Goal: Information Seeking & Learning: Learn about a topic

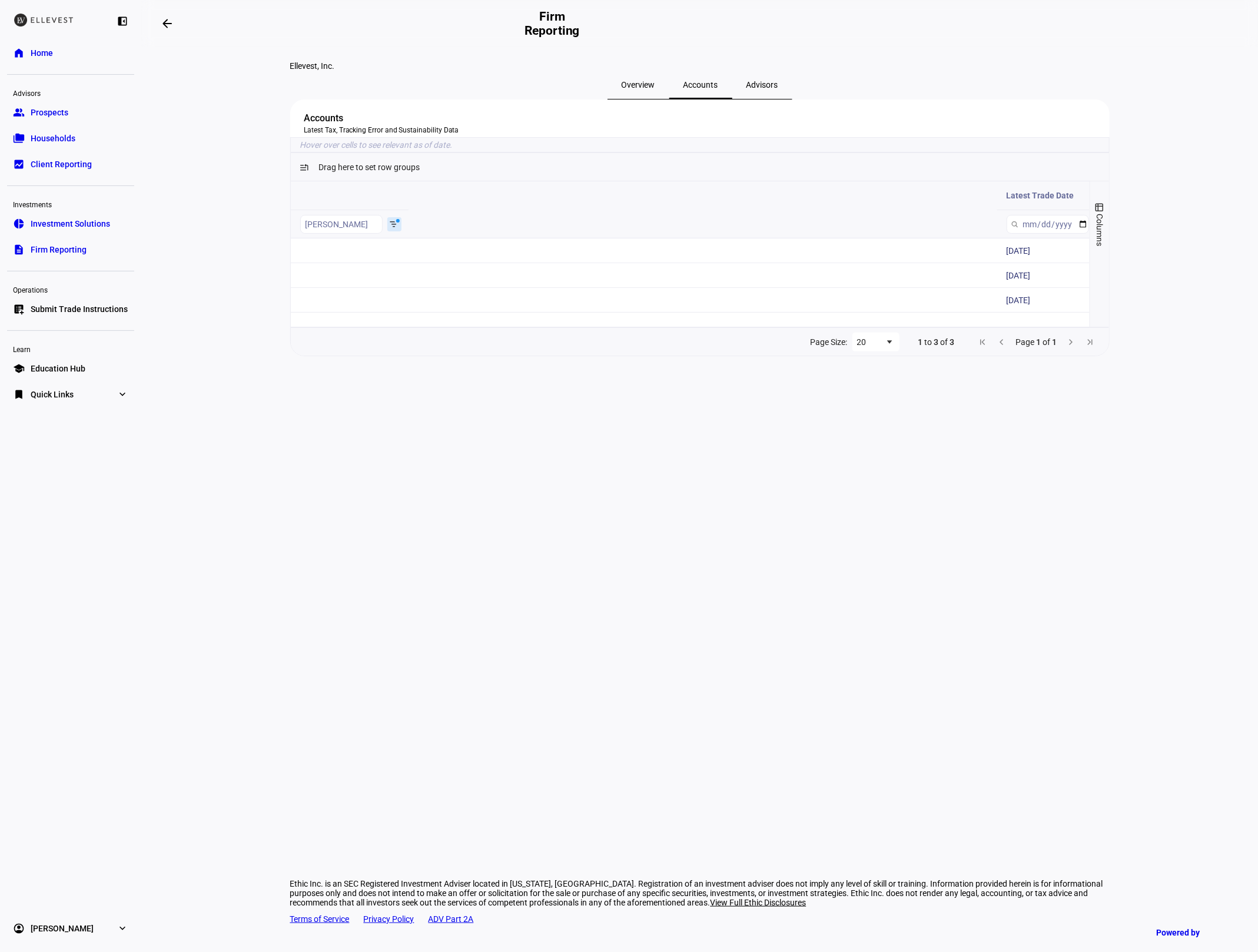
scroll to position [0, 849]
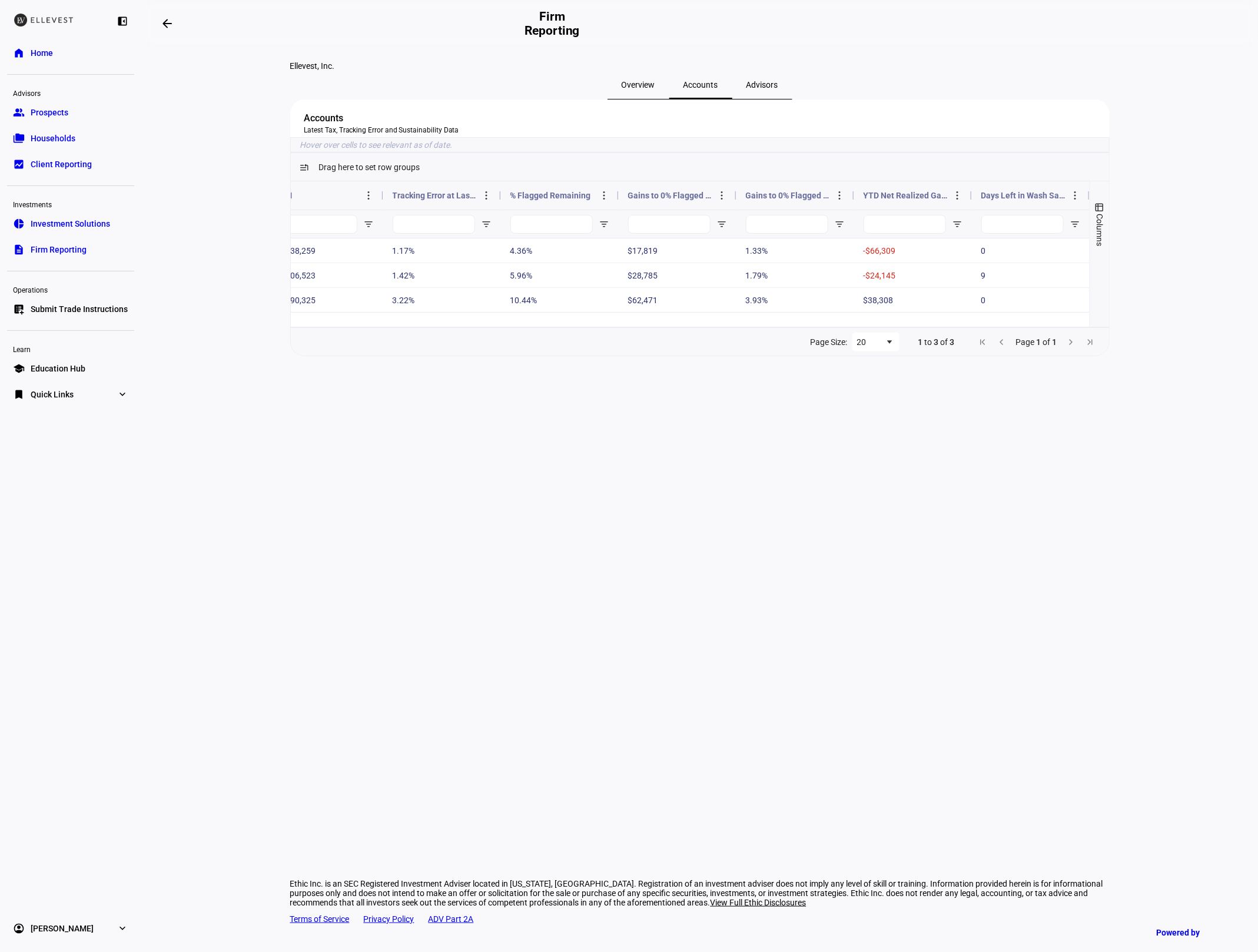
click at [58, 229] on link "pie_chart Investment Solutions" at bounding box center [71, 224] width 127 height 24
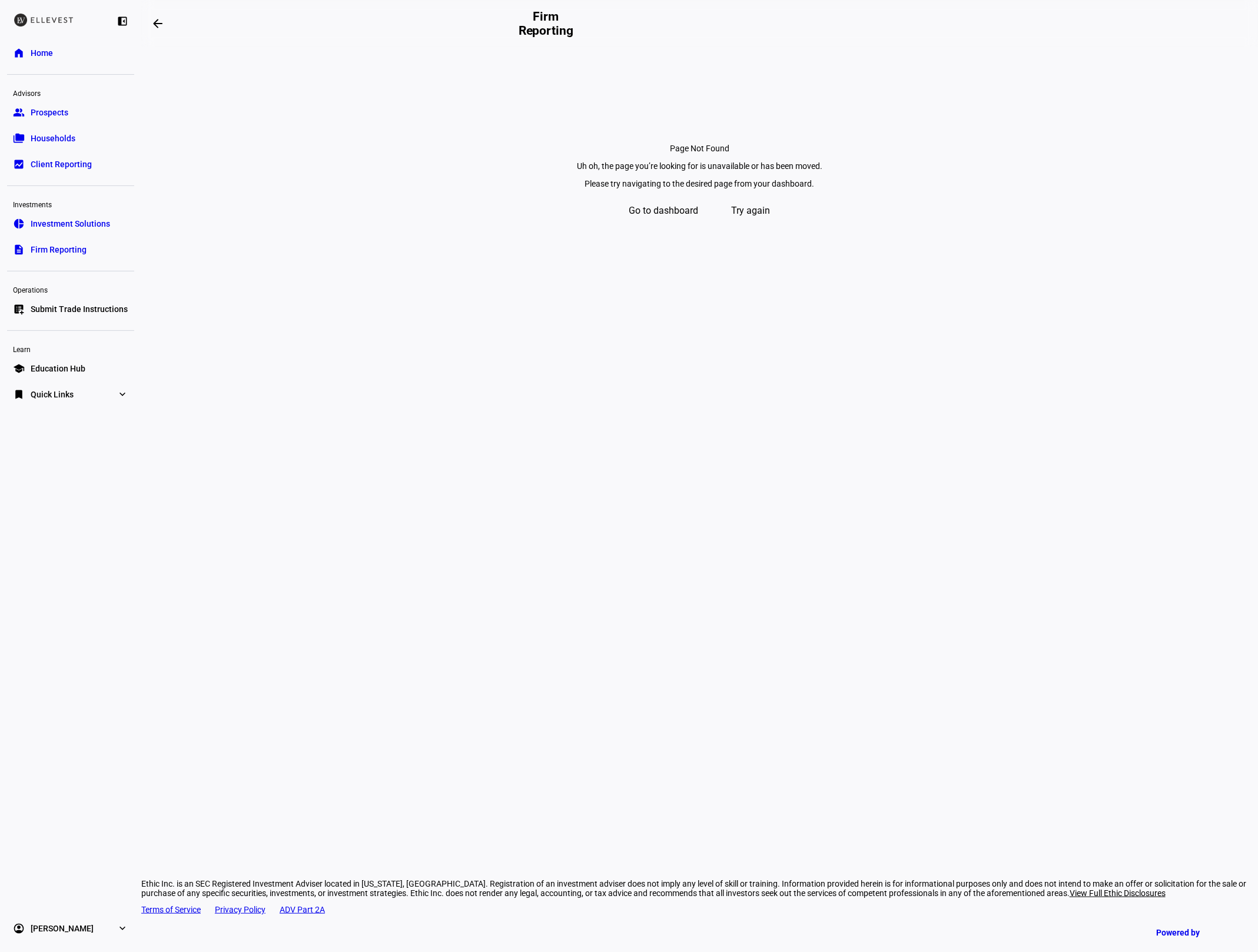
click at [177, 425] on plt-not-found "Page Not Found Uh oh, the page you’re looking for is unavailable or has been mo…" at bounding box center [700, 459] width 1117 height 825
click at [796, 225] on div "Uh oh, the page you’re looking for is unavailable or has been moved. Please try…" at bounding box center [700, 193] width 330 height 64
click at [779, 225] on span at bounding box center [751, 211] width 72 height 28
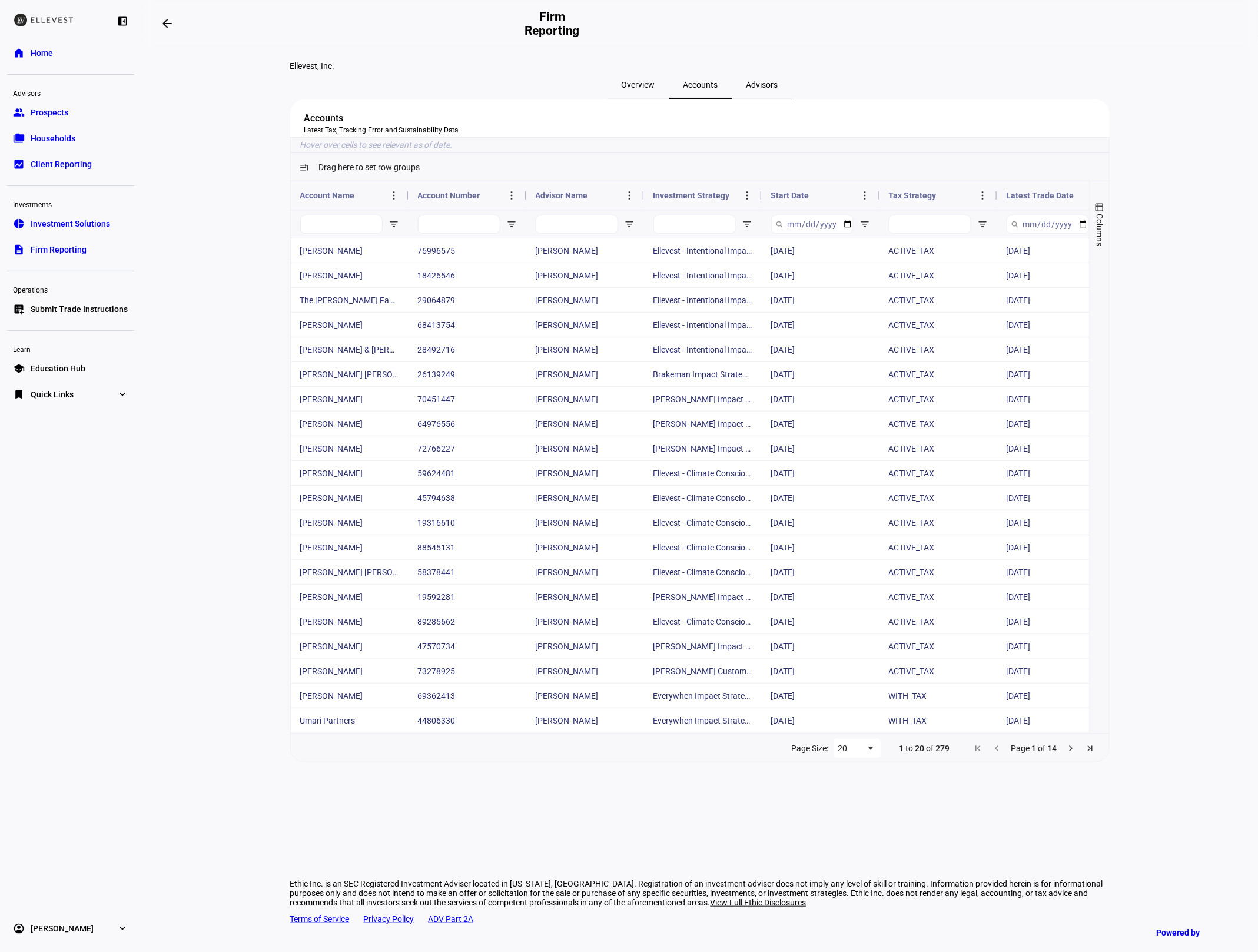
click at [94, 214] on link "pie_chart Investment Solutions" at bounding box center [71, 224] width 127 height 24
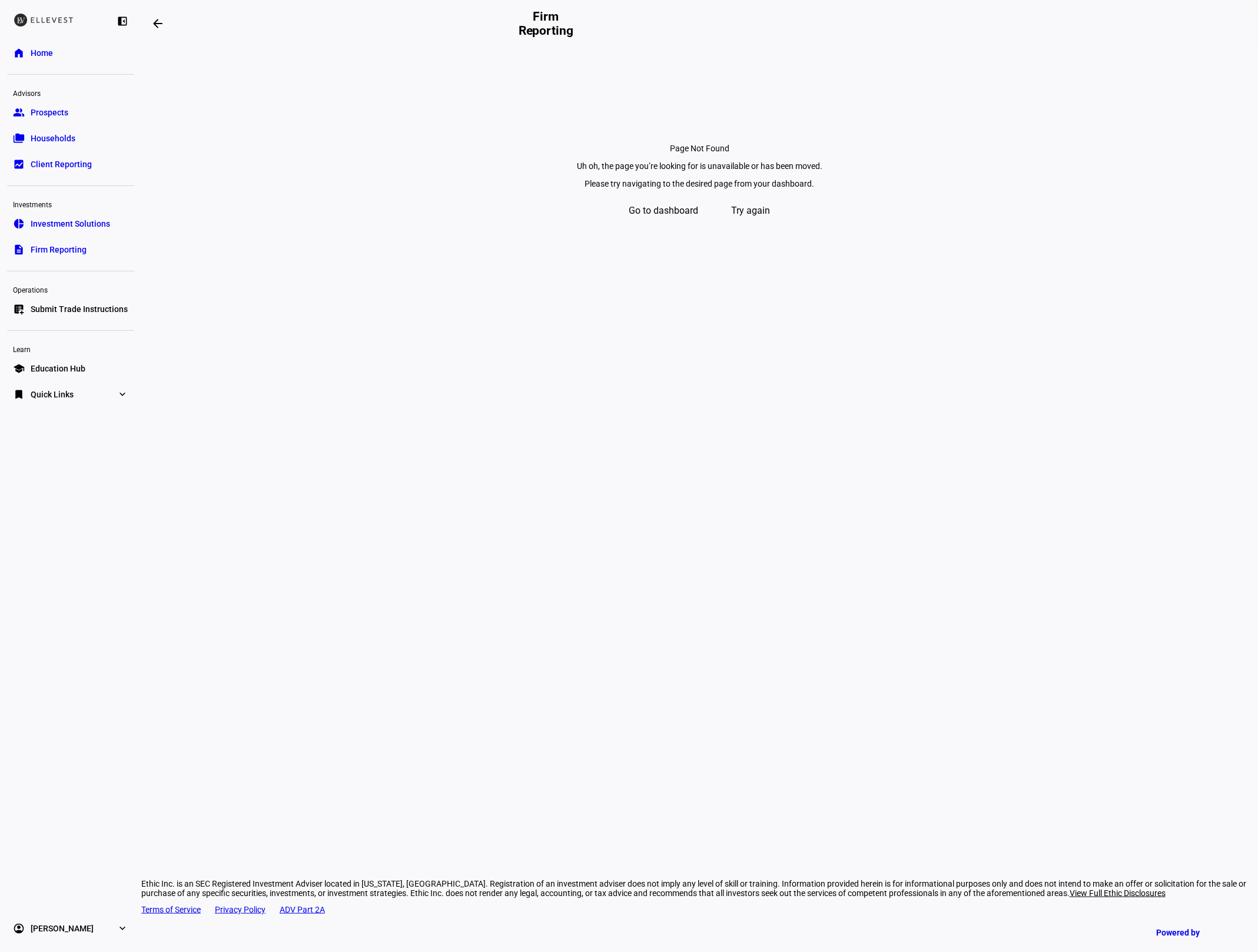
click at [770, 225] on span "Try again" at bounding box center [751, 211] width 39 height 28
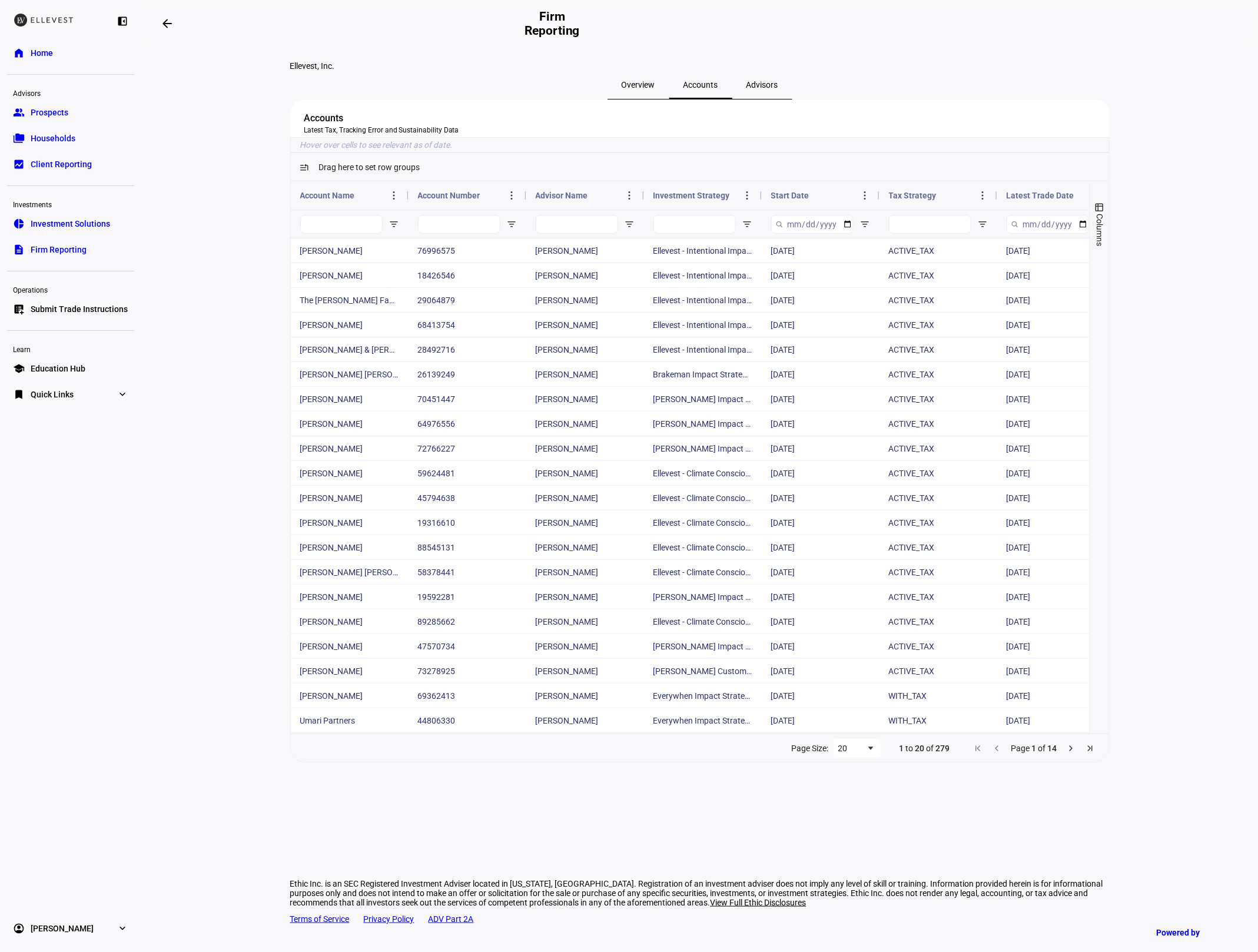
click at [76, 220] on span "Investment Solutions" at bounding box center [71, 224] width 80 height 12
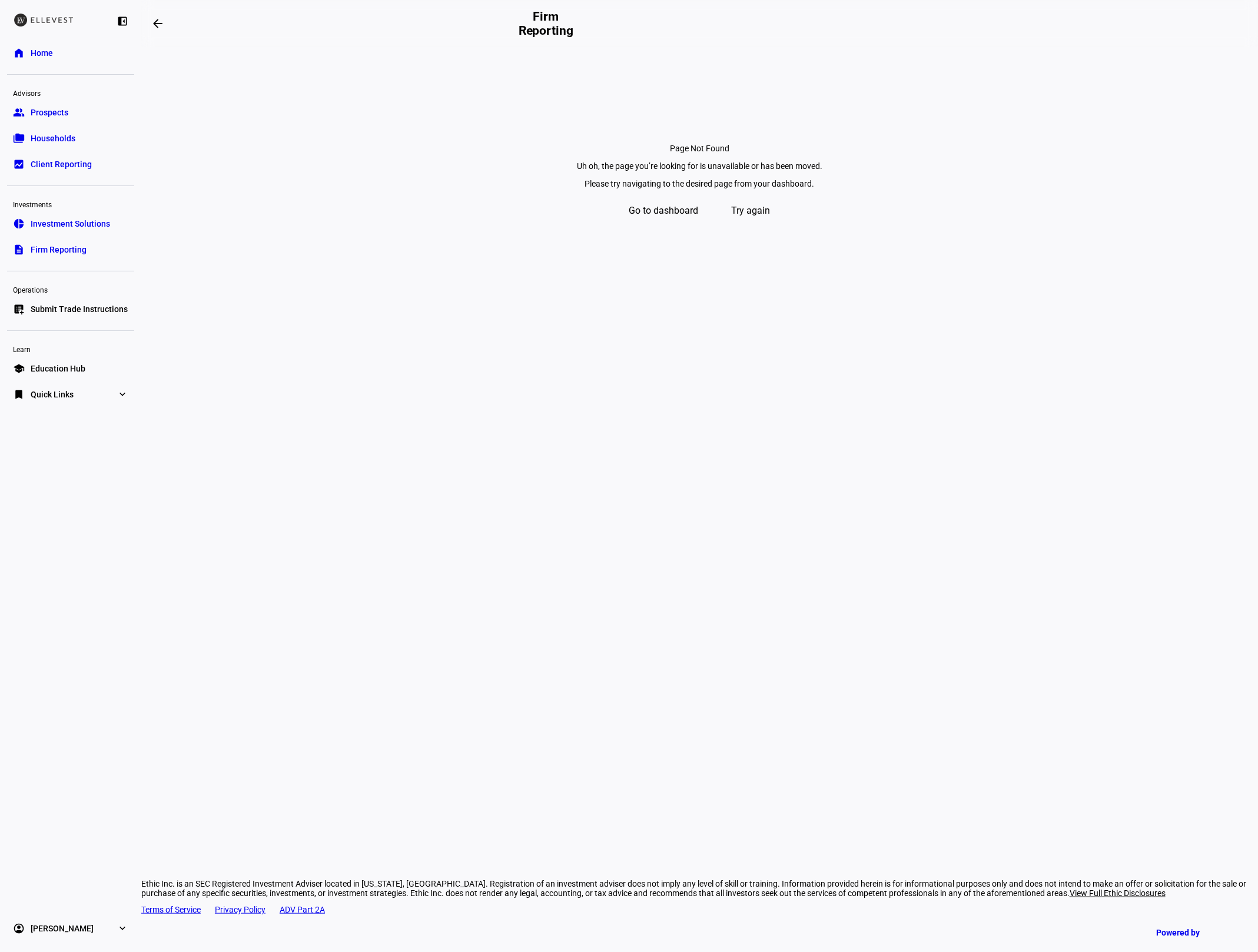
click at [76, 220] on span "Investment Solutions" at bounding box center [71, 224] width 80 height 12
click at [59, 110] on span "Prospects" at bounding box center [49, 112] width 38 height 12
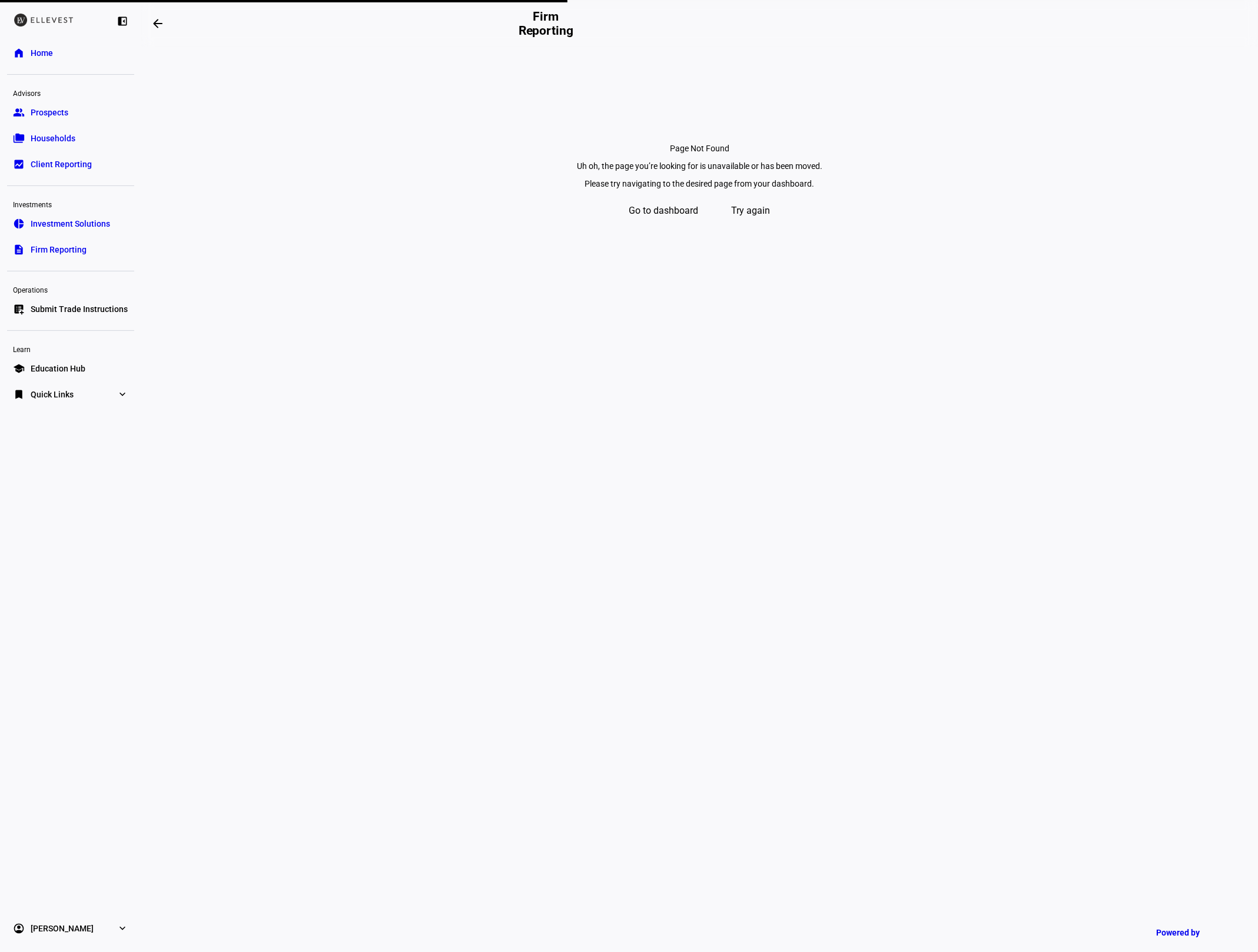
click at [62, 143] on span "Households" at bounding box center [53, 138] width 45 height 12
click at [91, 243] on link "description Firm Reporting" at bounding box center [71, 249] width 127 height 24
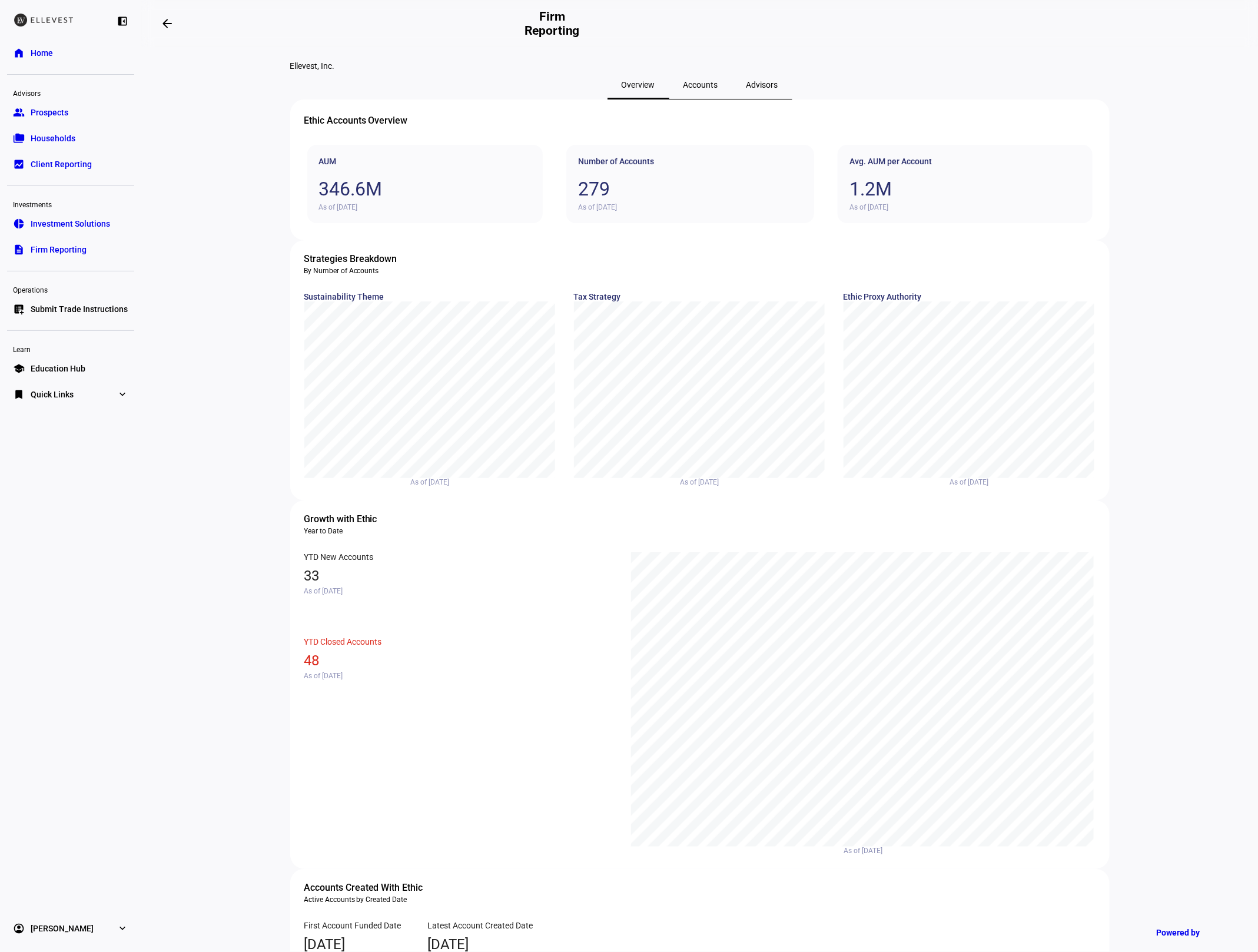
click at [711, 99] on span "Accounts" at bounding box center [701, 85] width 35 height 28
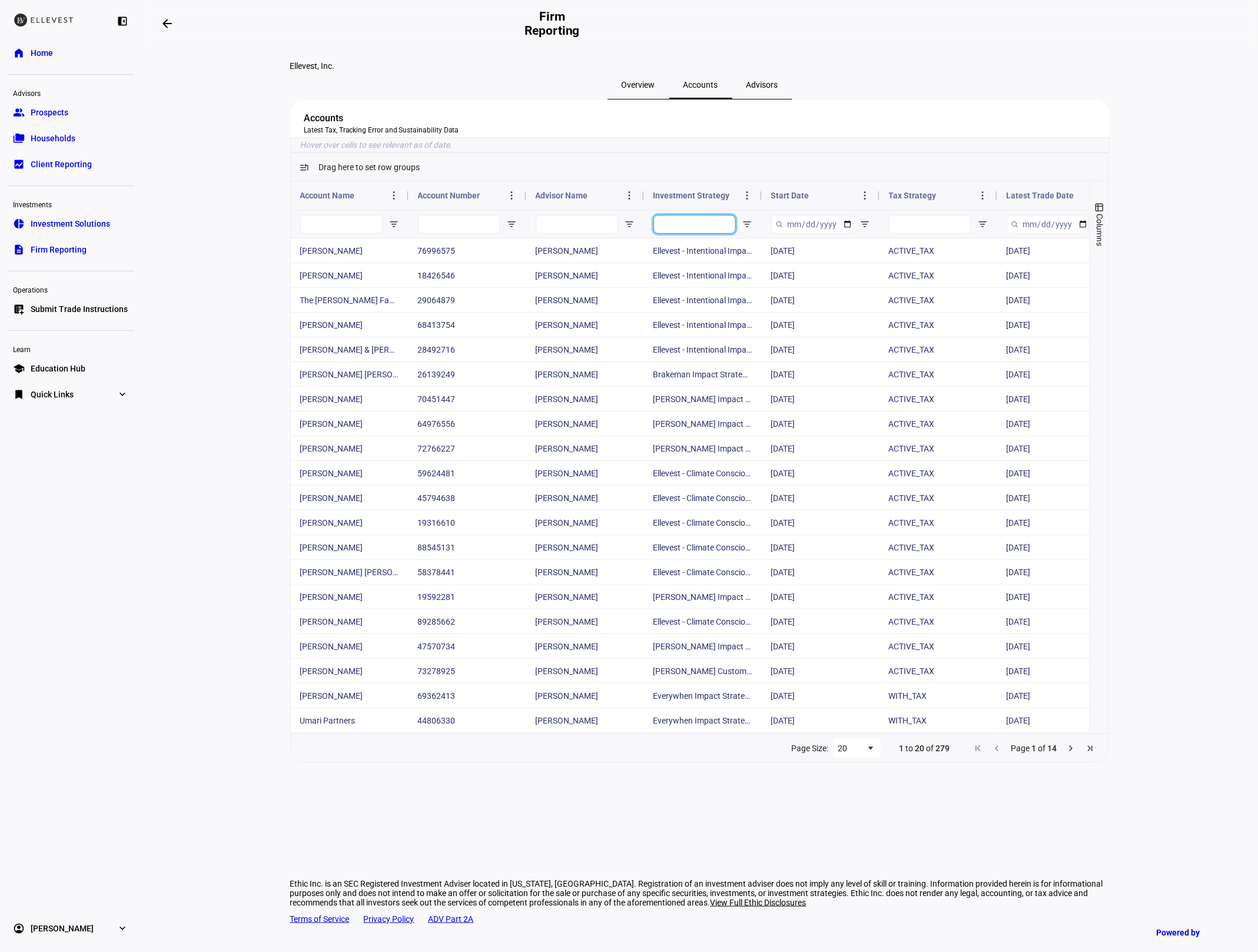
click at [690, 234] on input "Investment Strategy Filter Input" at bounding box center [695, 224] width 82 height 19
type input "values"
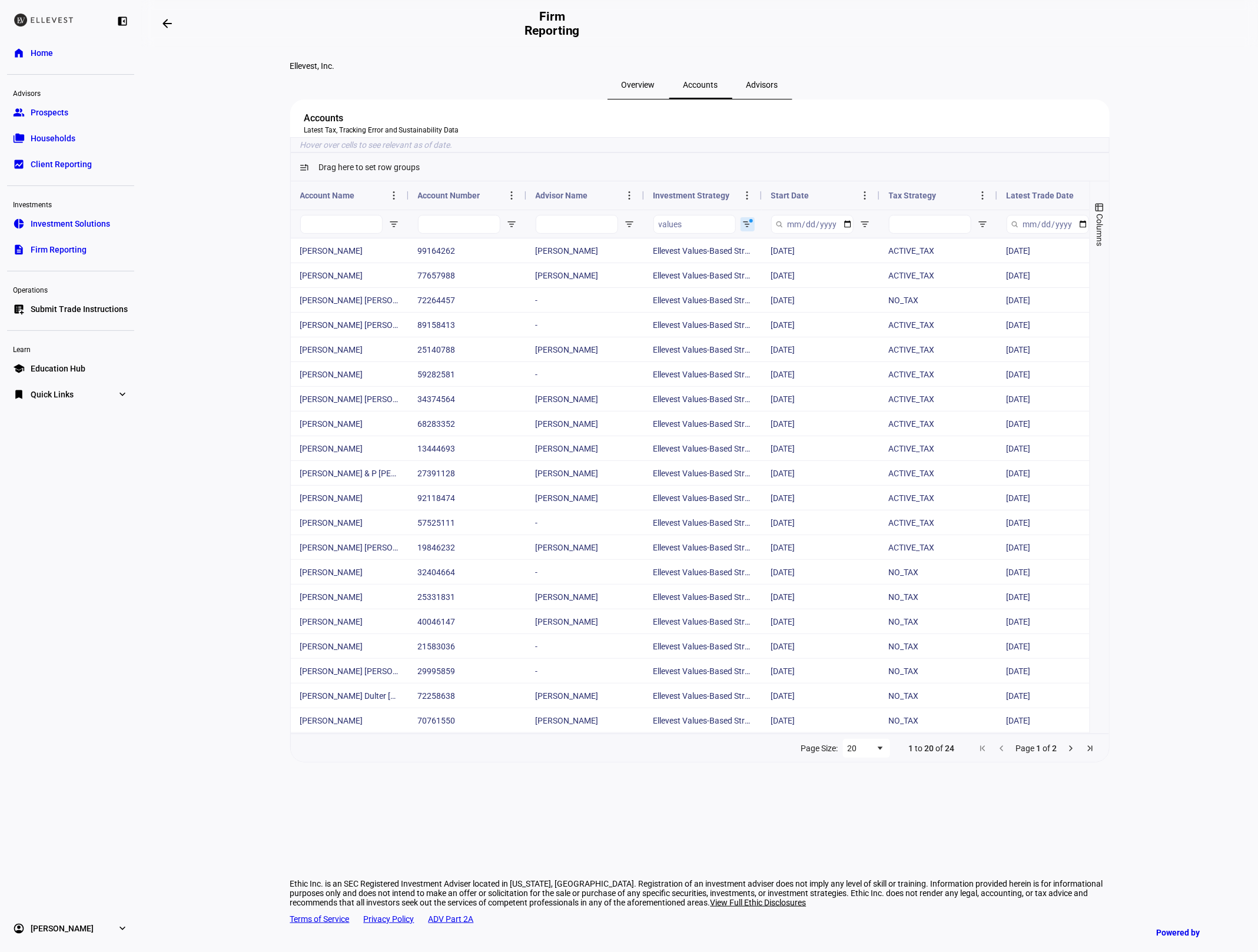
click at [60, 215] on link "pie_chart Investment Solutions" at bounding box center [71, 224] width 127 height 24
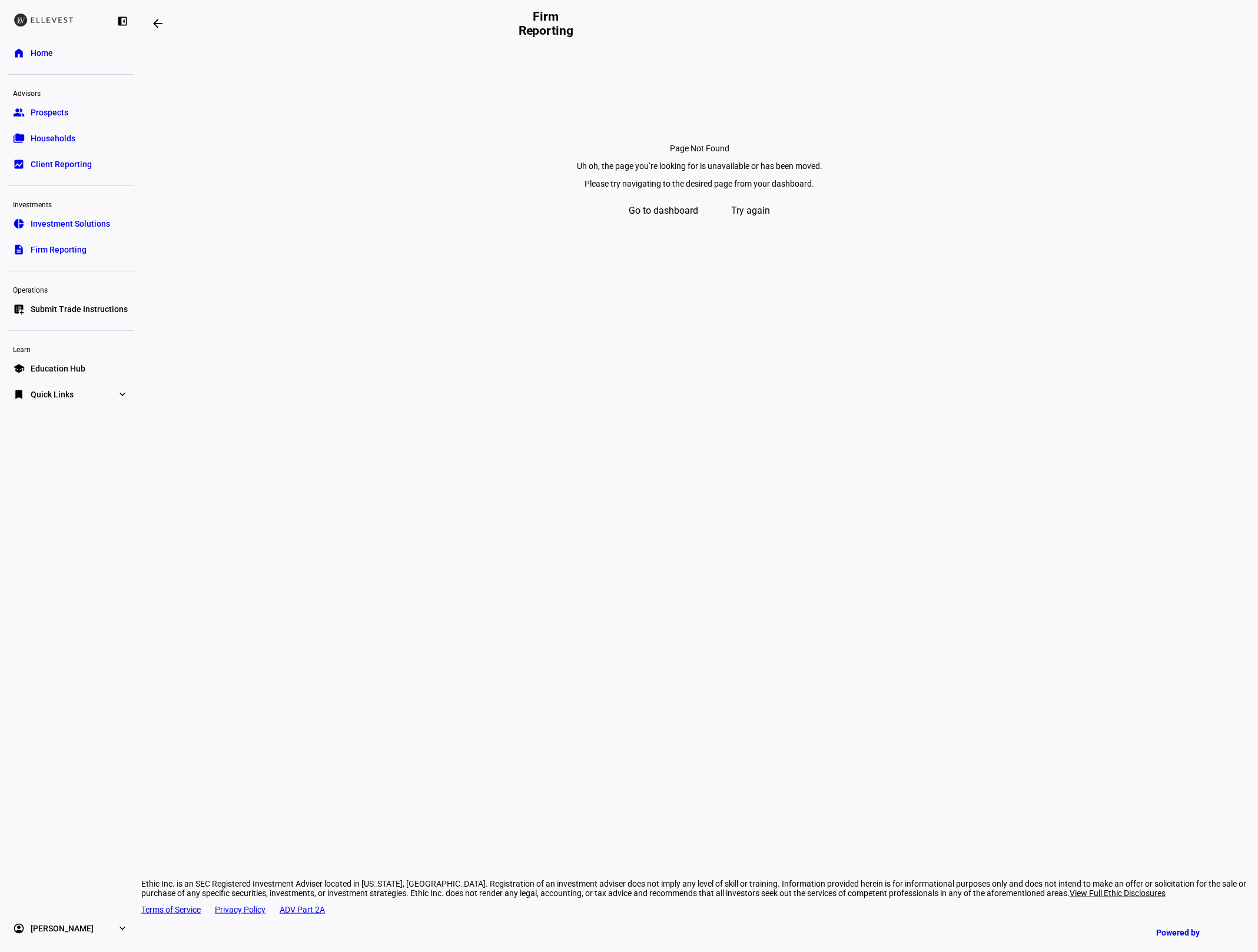
click at [617, 225] on span at bounding box center [664, 211] width 102 height 28
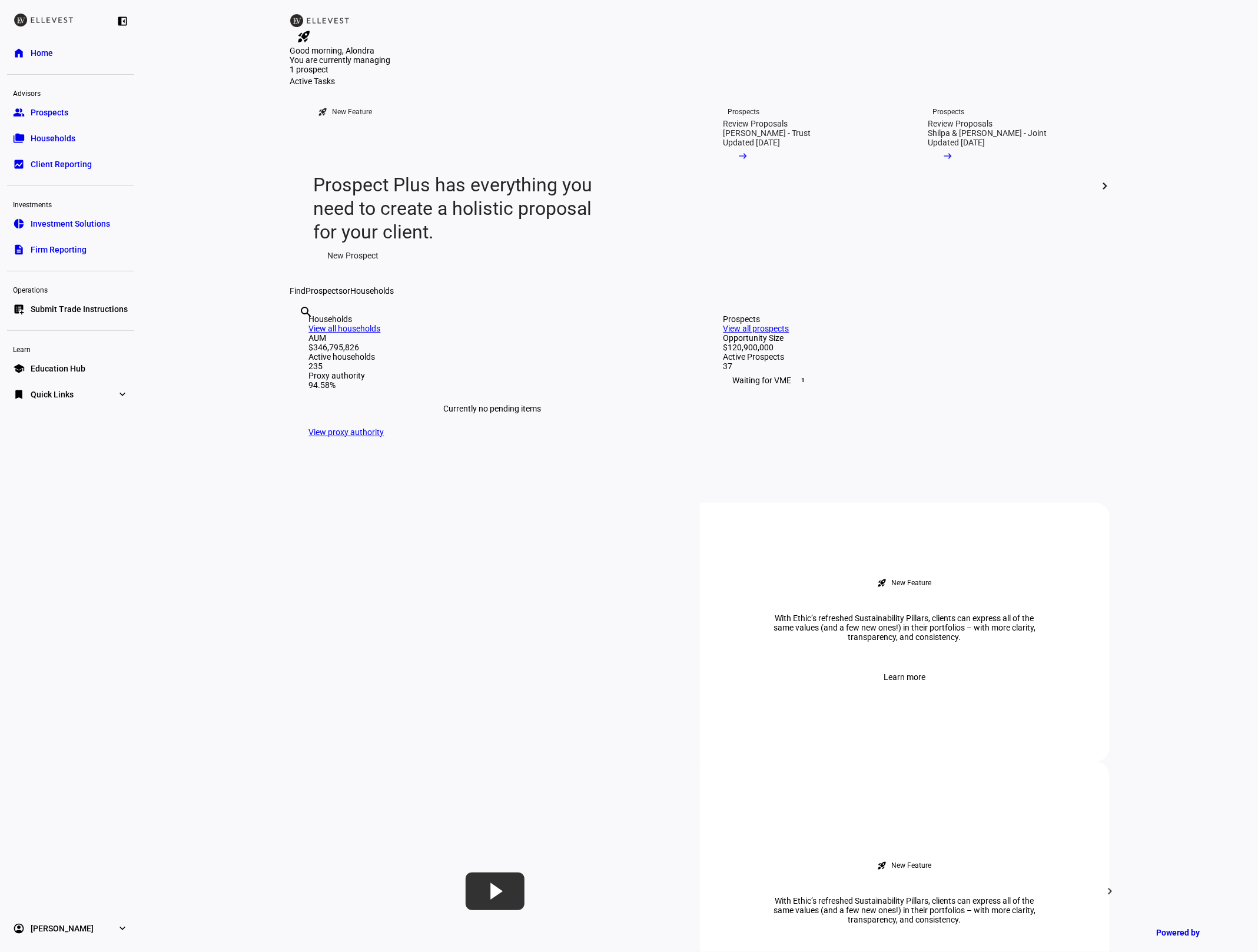
click at [91, 135] on link "folder_copy Households" at bounding box center [71, 138] width 127 height 24
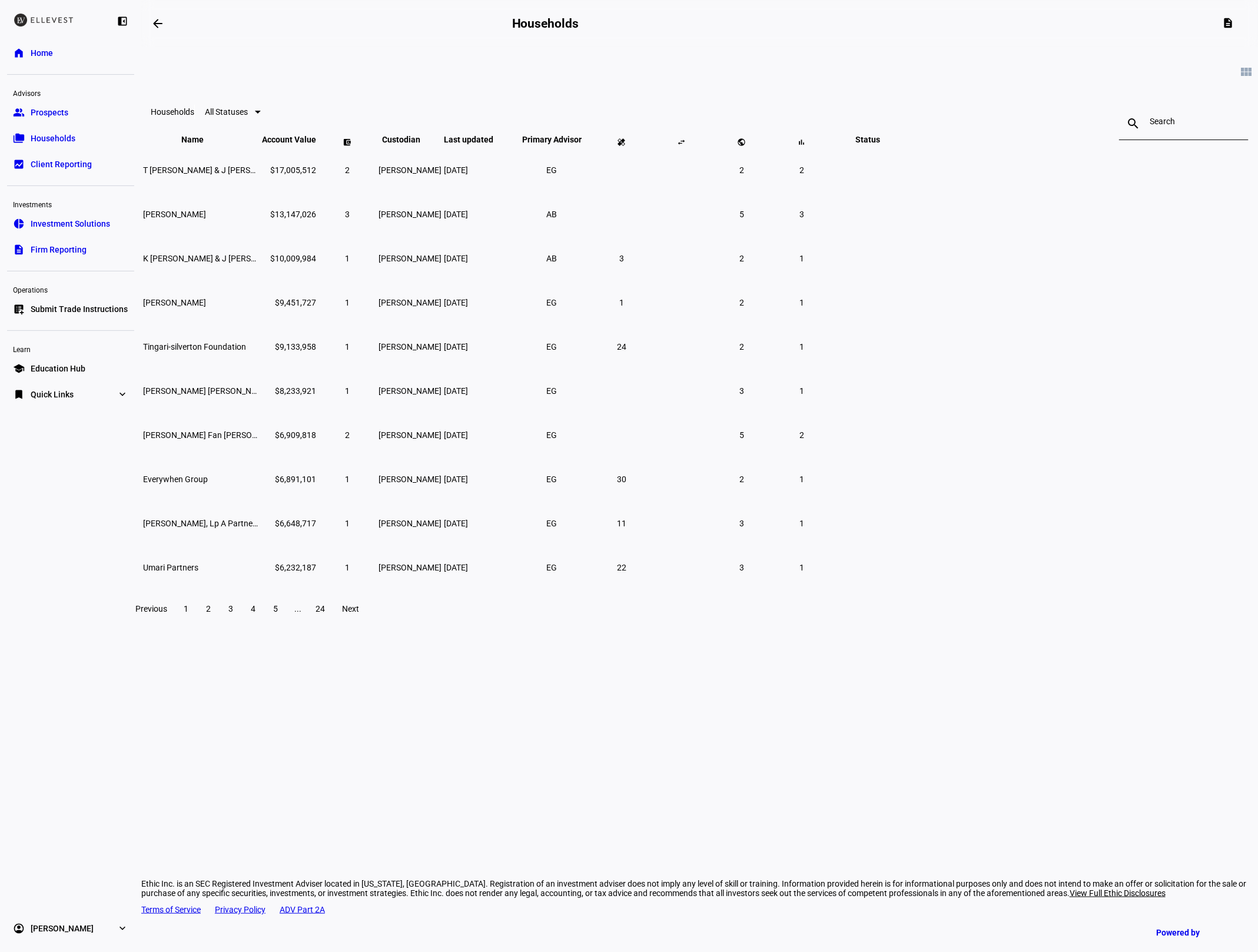
click at [1150, 132] on div at bounding box center [1184, 123] width 68 height 33
click at [1150, 126] on input at bounding box center [1184, 121] width 68 height 10
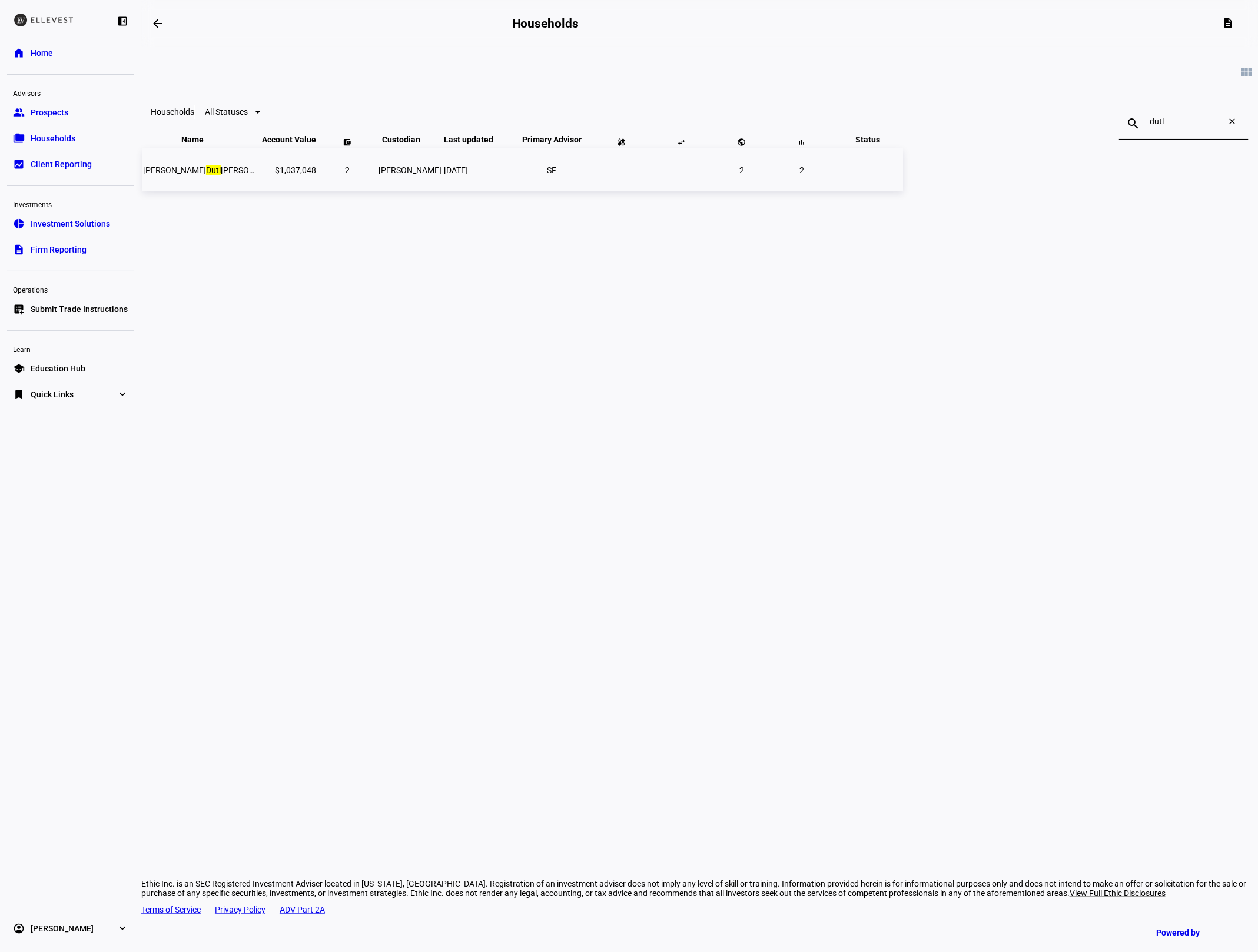
type input "dutl"
click at [511, 186] on td "[DATE]" at bounding box center [477, 170] width 68 height 43
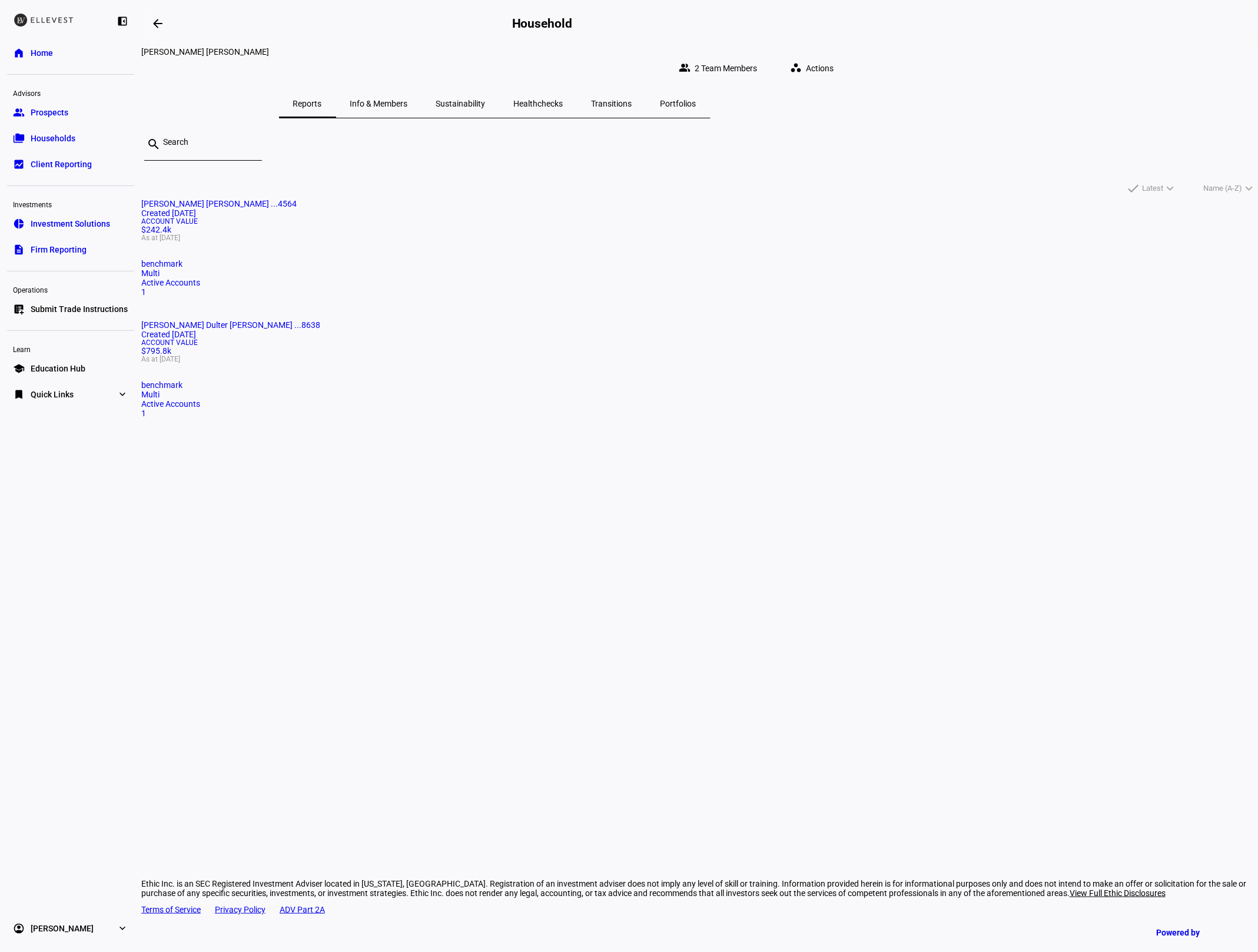
click at [657, 320] on mat-card "[PERSON_NAME] Dulter [PERSON_NAME] ...8638 Created [DATE] Account Value $795.8k…" at bounding box center [700, 369] width 1117 height 98
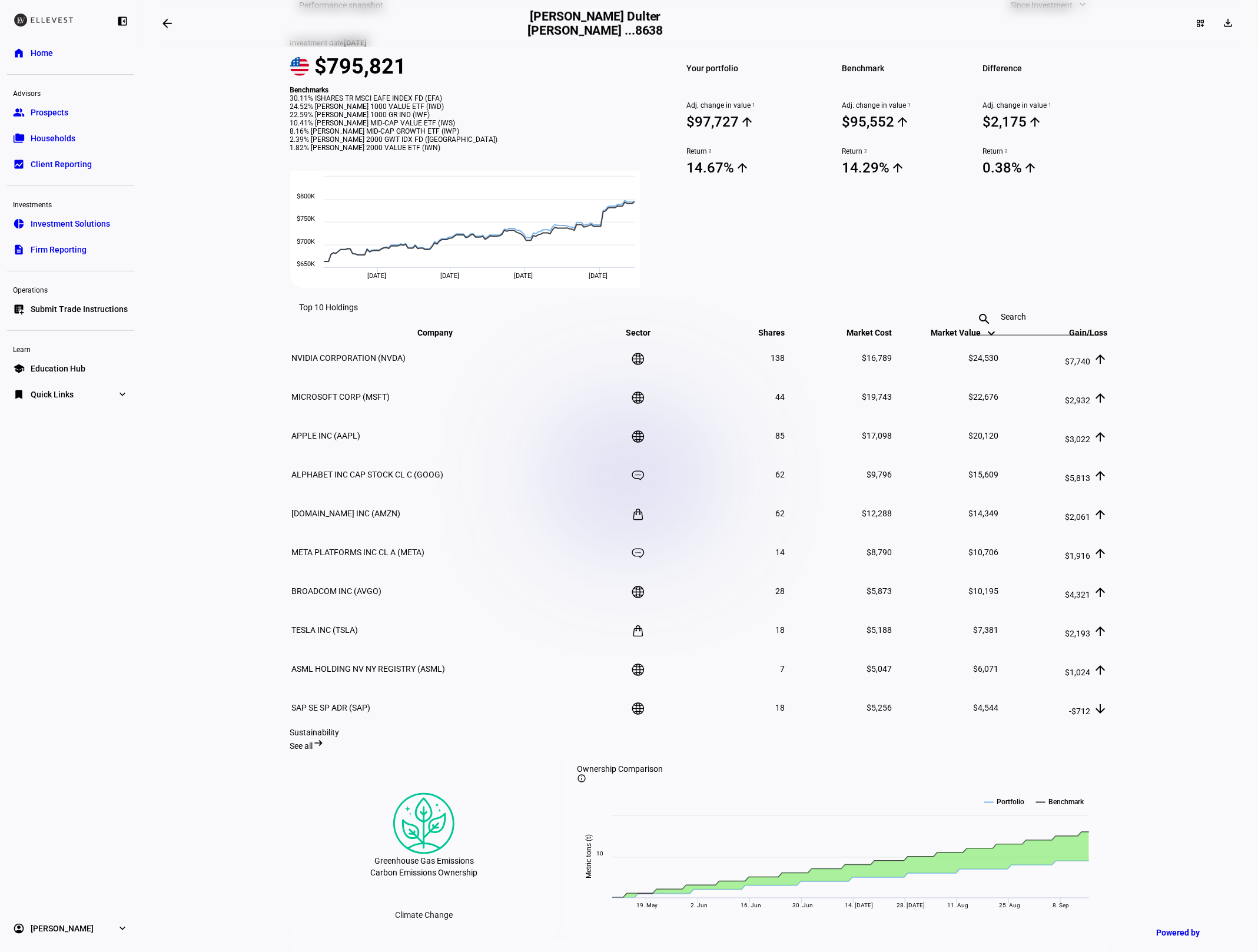
scroll to position [489, 0]
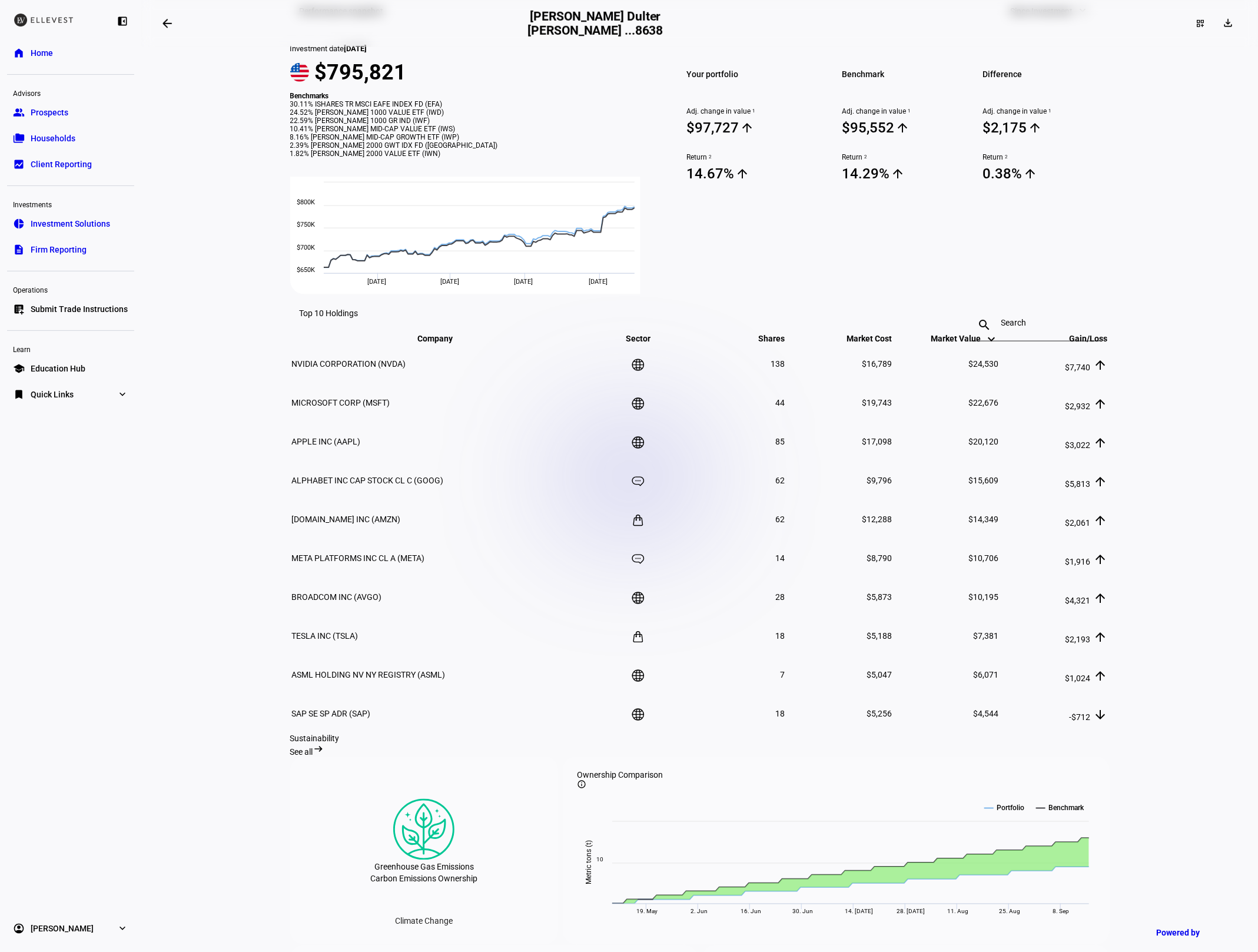
drag, startPoint x: 992, startPoint y: 315, endPoint x: 998, endPoint y: 305, distance: 11.7
click at [996, 309] on div "search close" at bounding box center [1036, 313] width 130 height 38
click at [1006, 318] on input at bounding box center [1036, 322] width 68 height 10
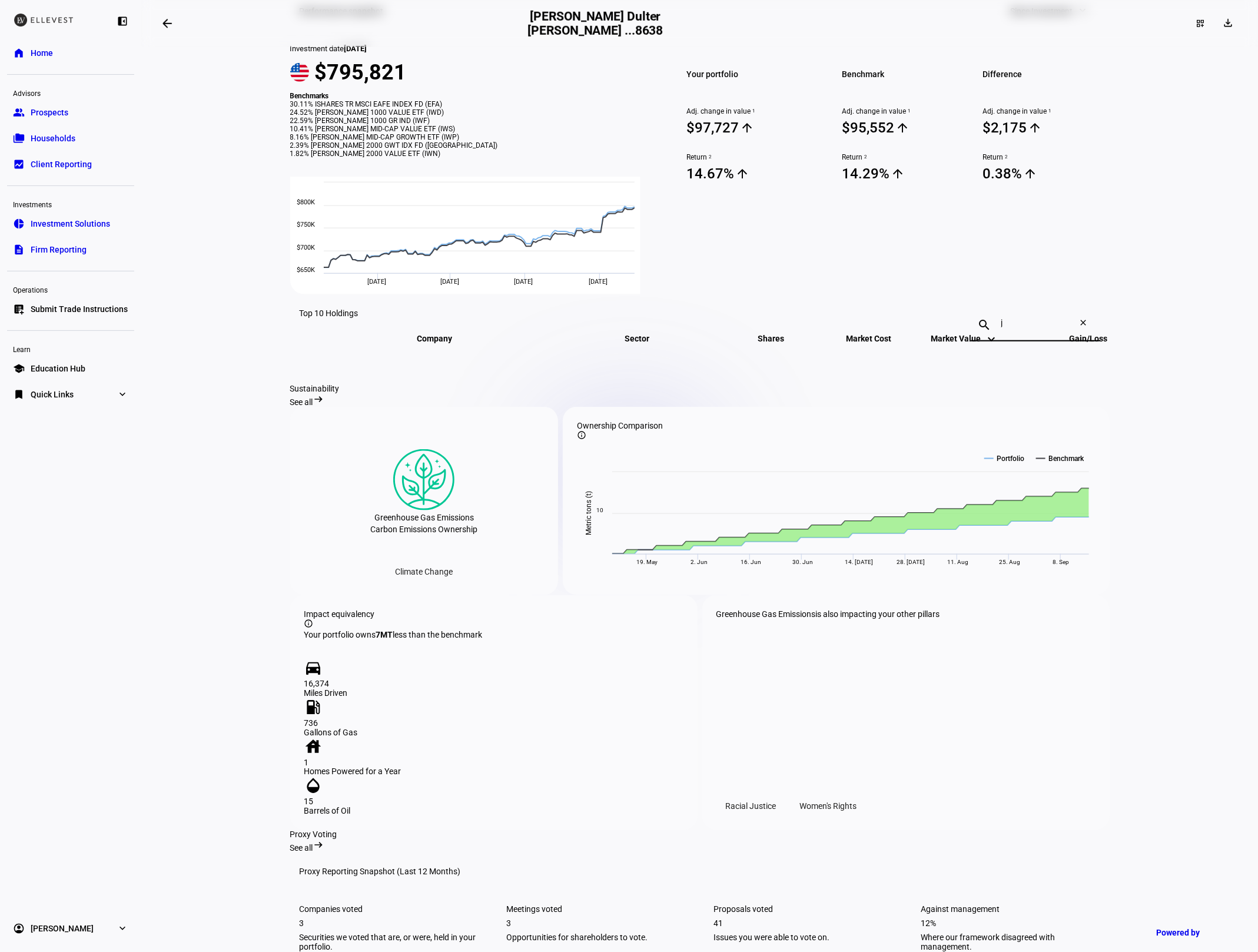
scroll to position [507, 0]
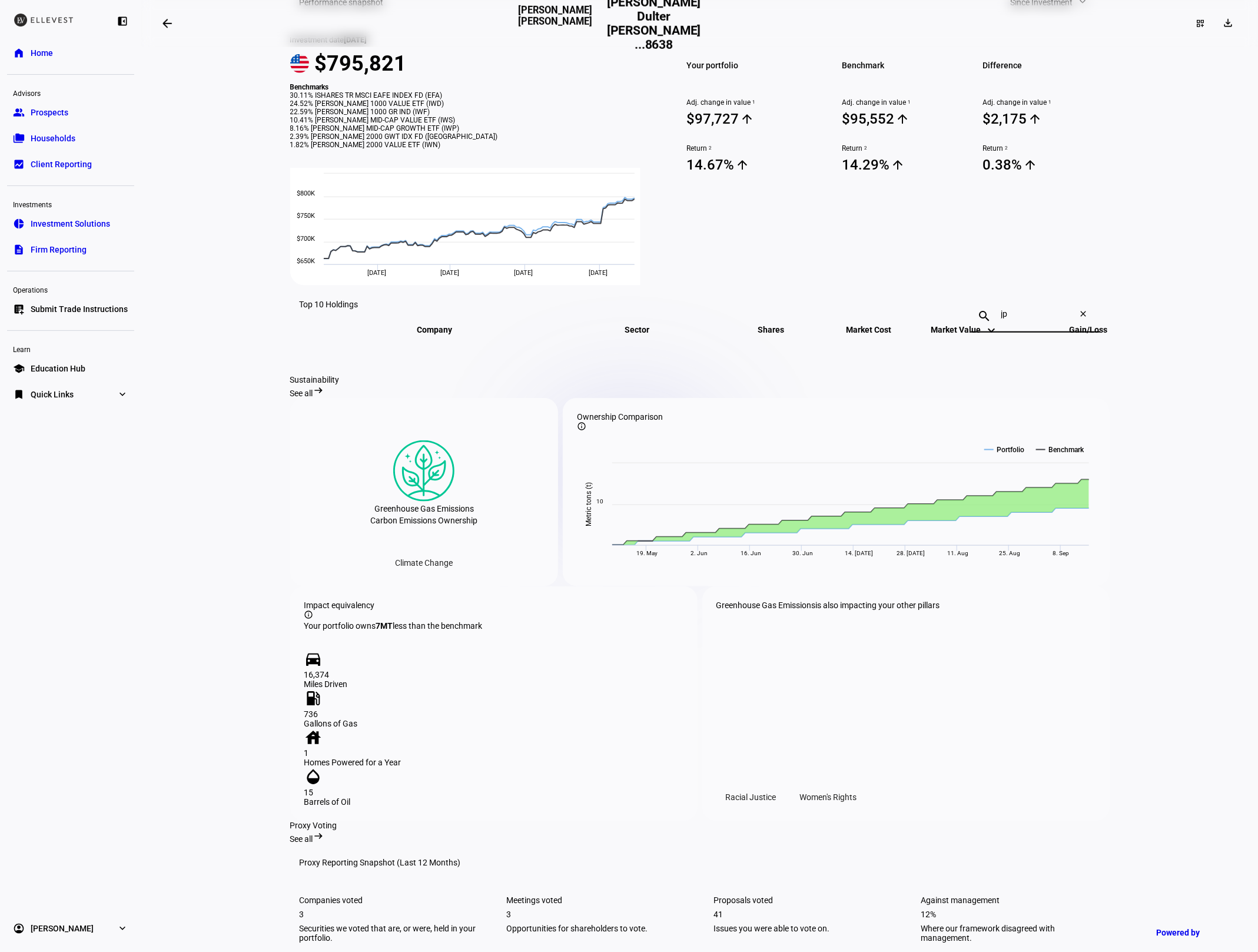
type input "j"
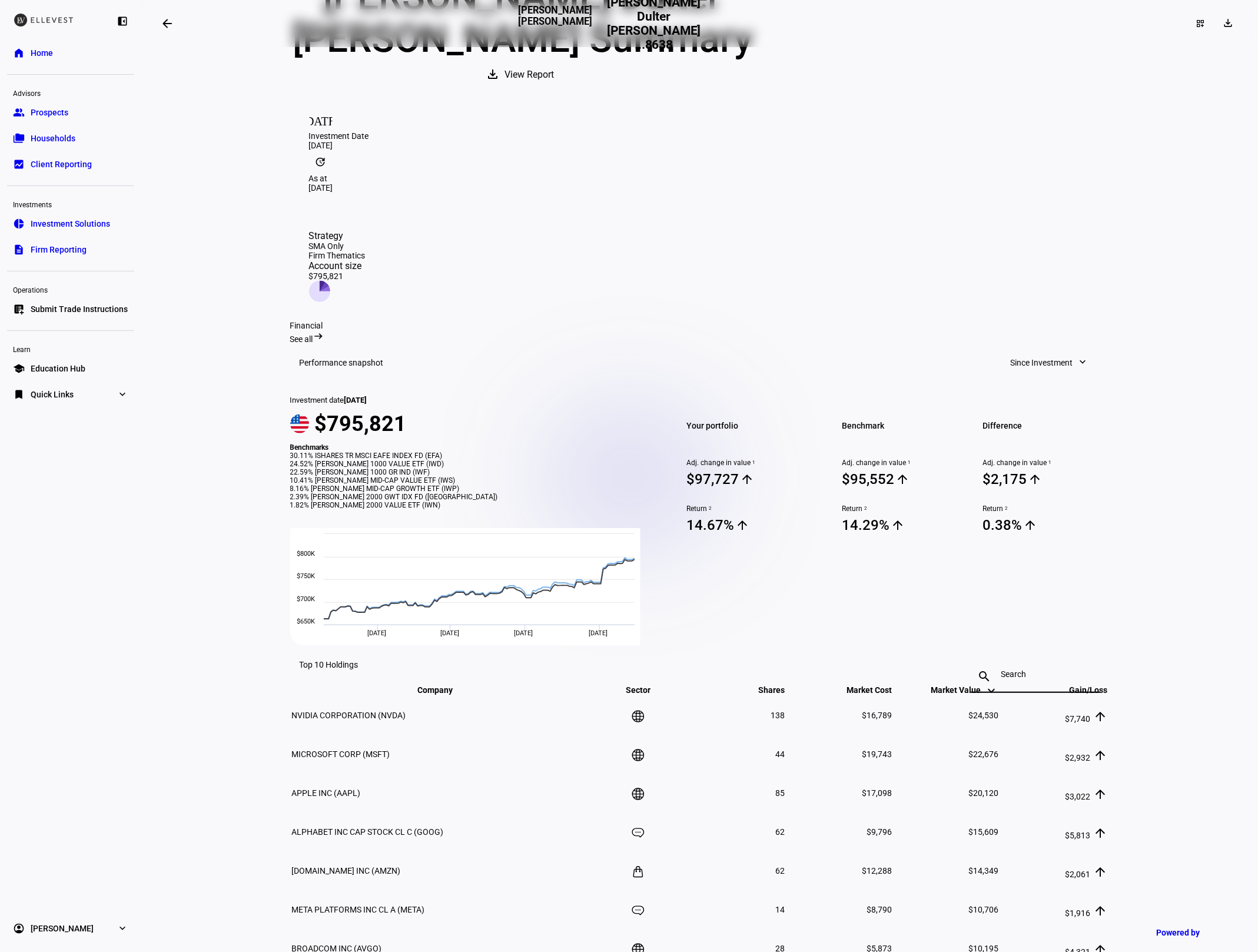
scroll to position [0, 0]
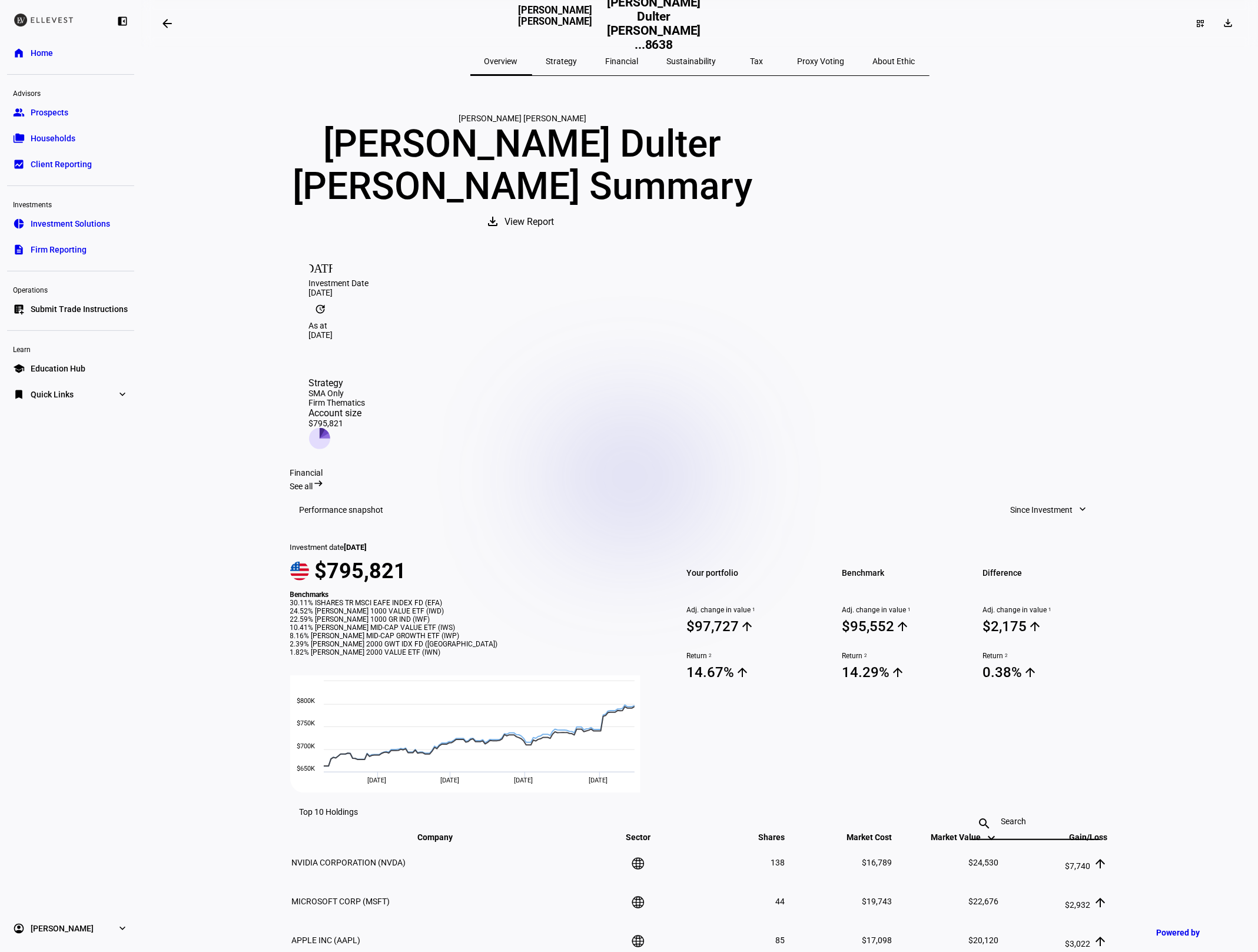
click at [702, 68] on span "Sustainability" at bounding box center [691, 61] width 49 height 28
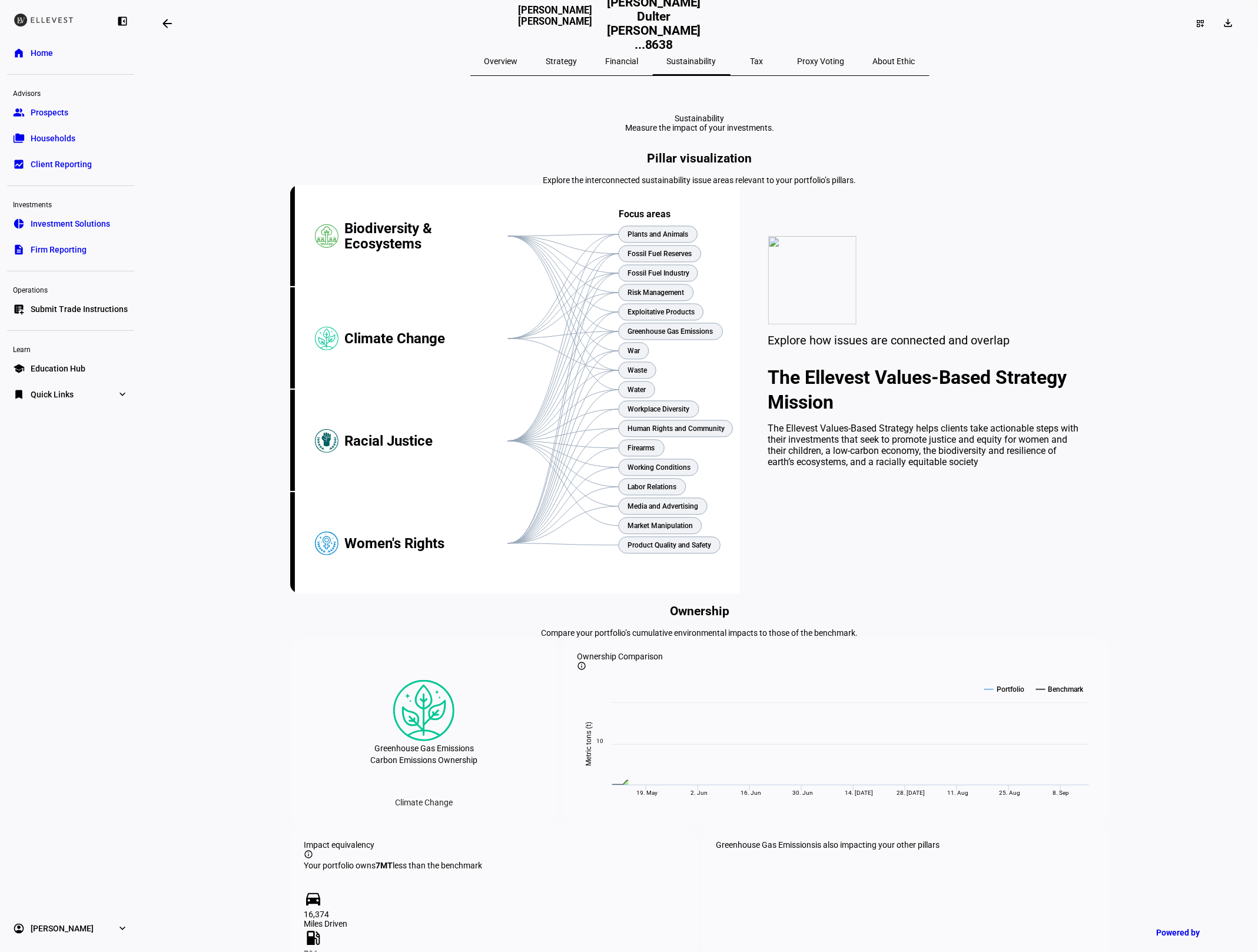
click at [628, 53] on span "Financial" at bounding box center [622, 61] width 33 height 28
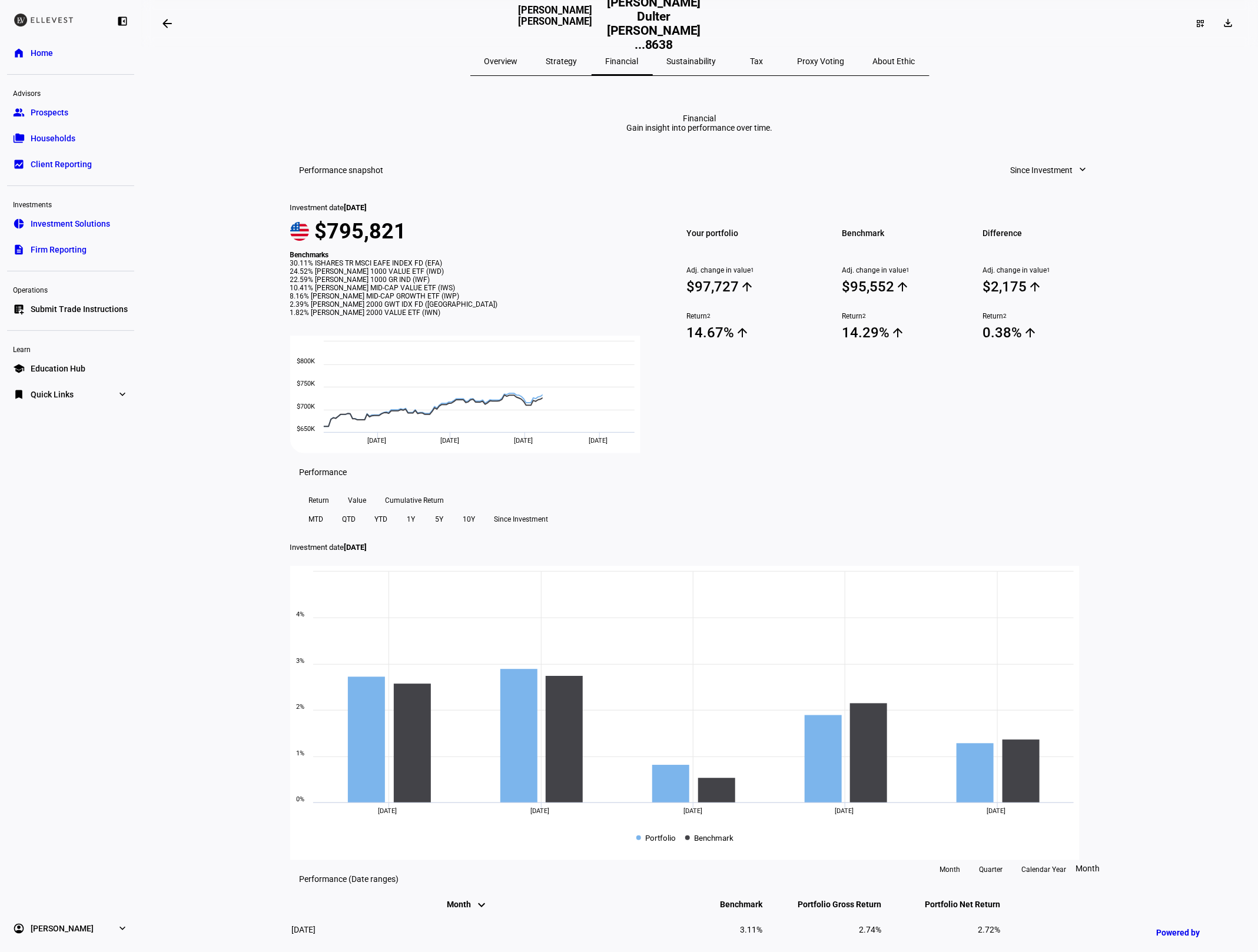
click at [578, 58] on span "Strategy" at bounding box center [562, 61] width 31 height 8
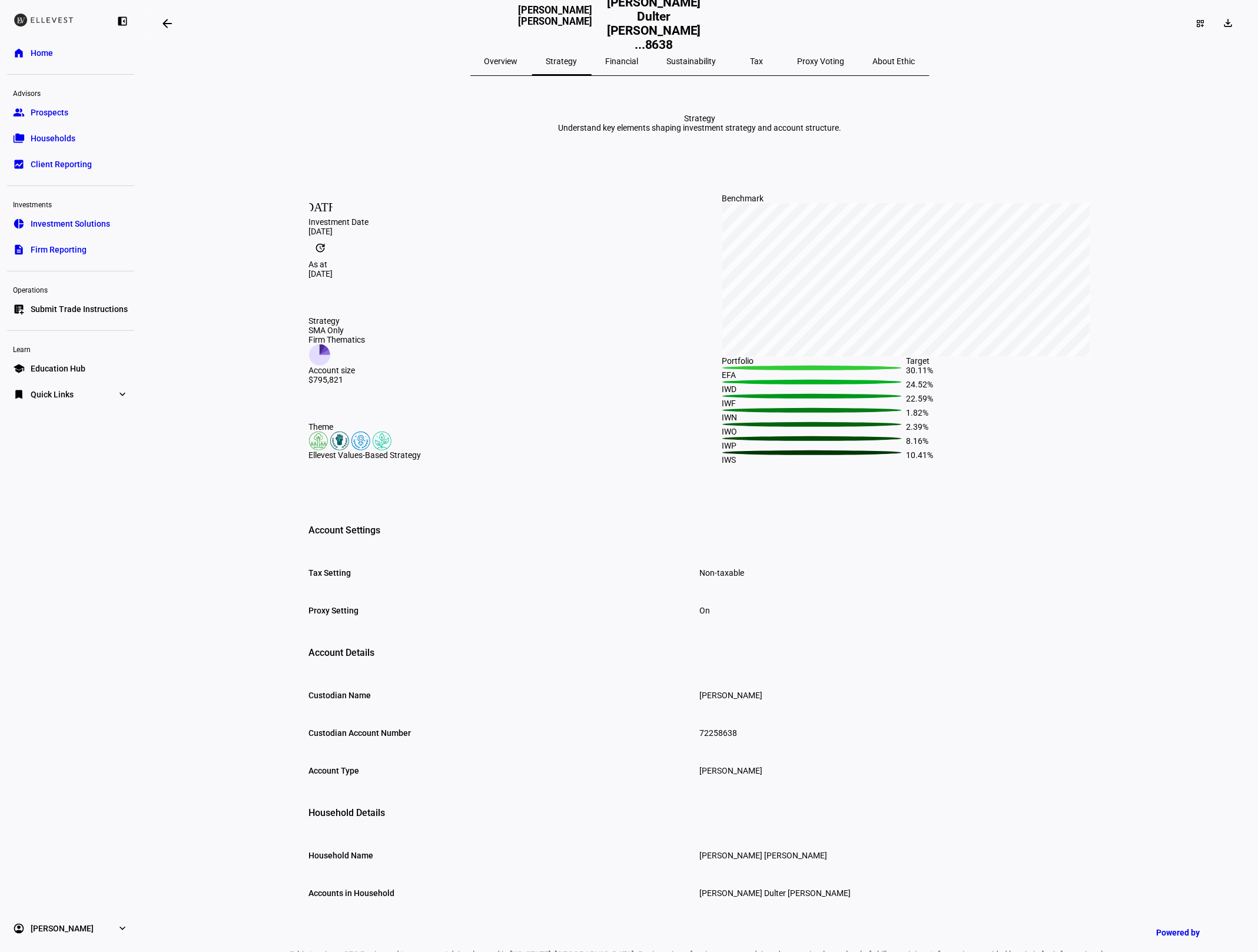
drag, startPoint x: 646, startPoint y: 60, endPoint x: 646, endPoint y: 78, distance: 18.0
click at [639, 60] on span "Financial" at bounding box center [622, 61] width 33 height 8
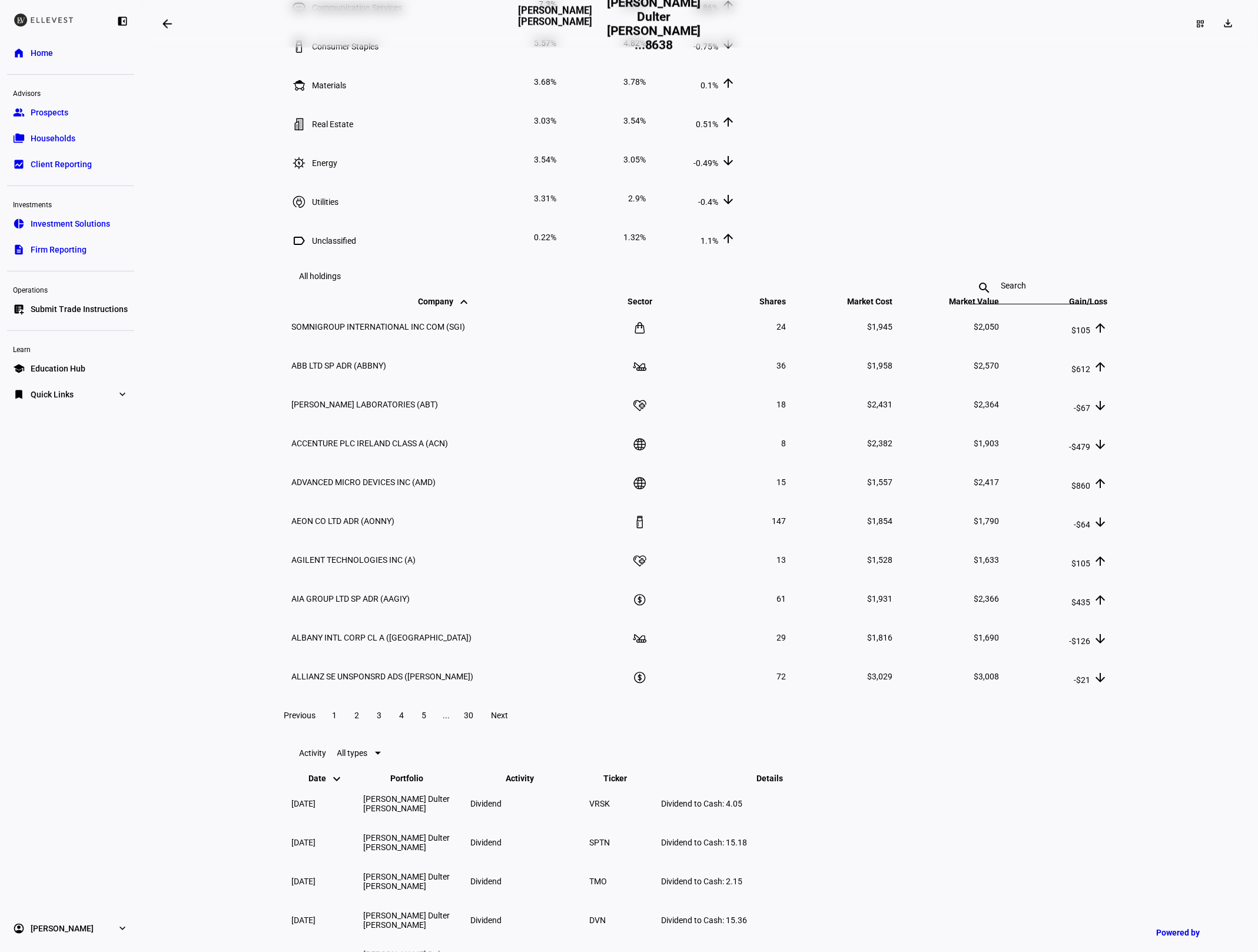
scroll to position [1410, 0]
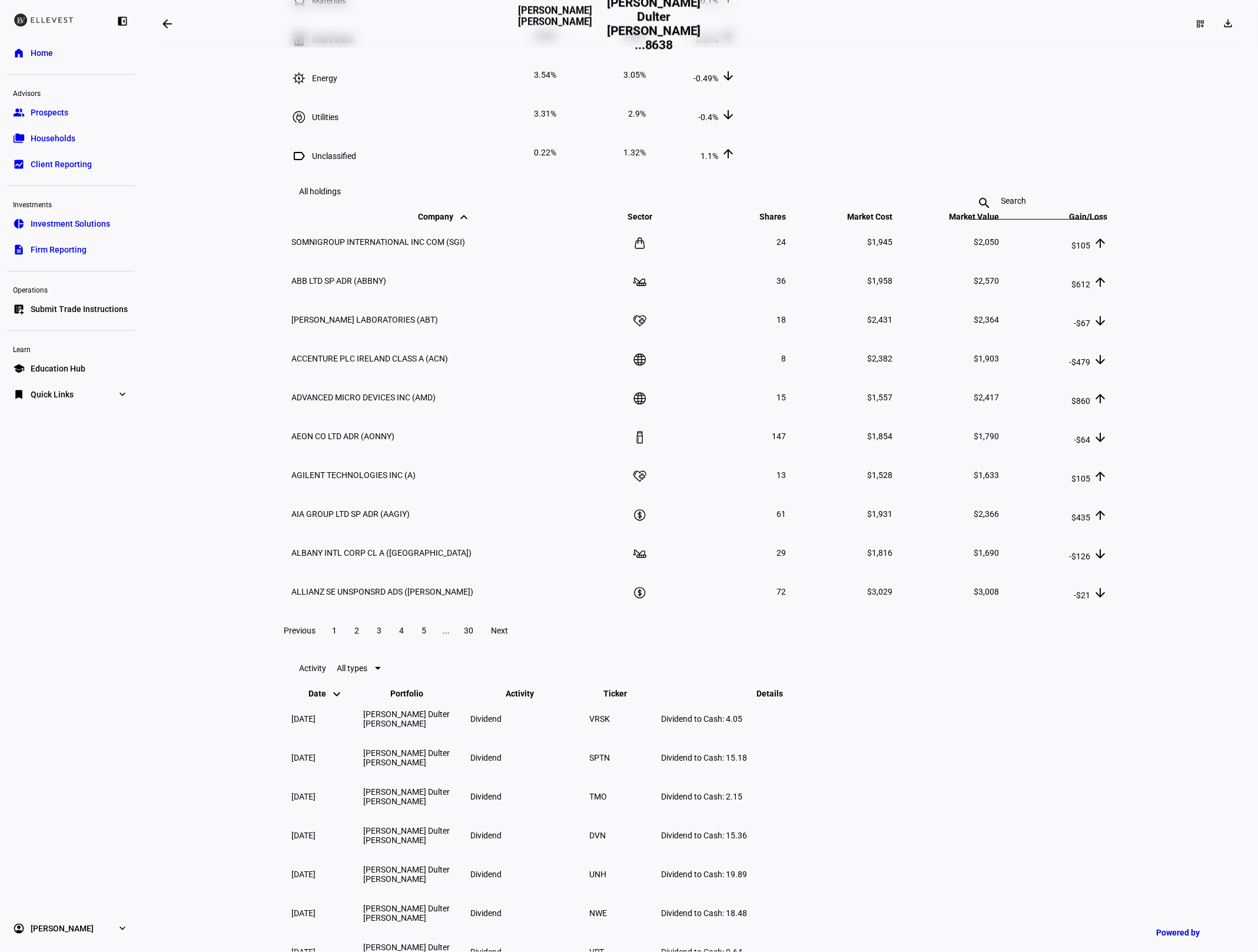
click at [1026, 206] on input at bounding box center [1036, 200] width 68 height 10
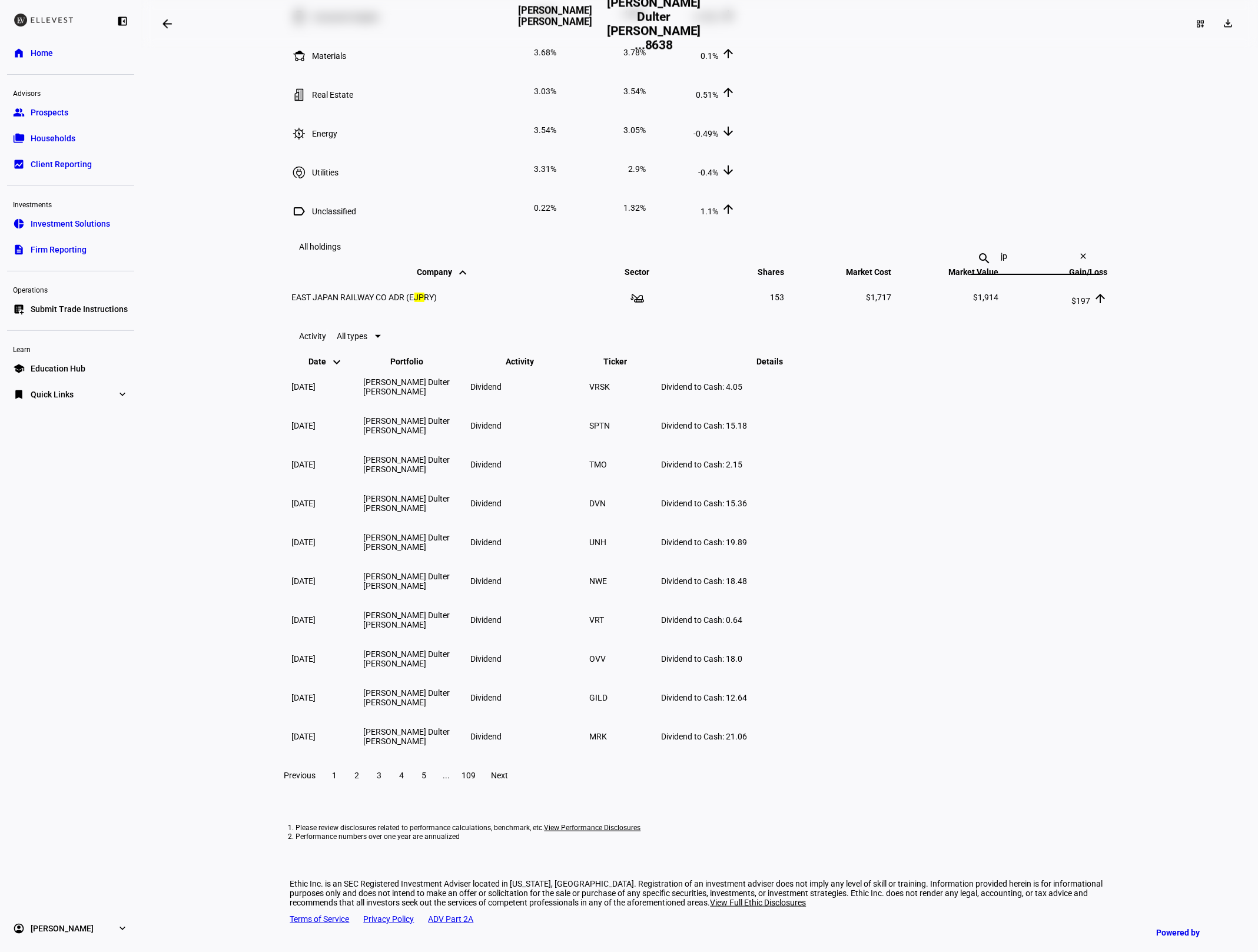
type input "j"
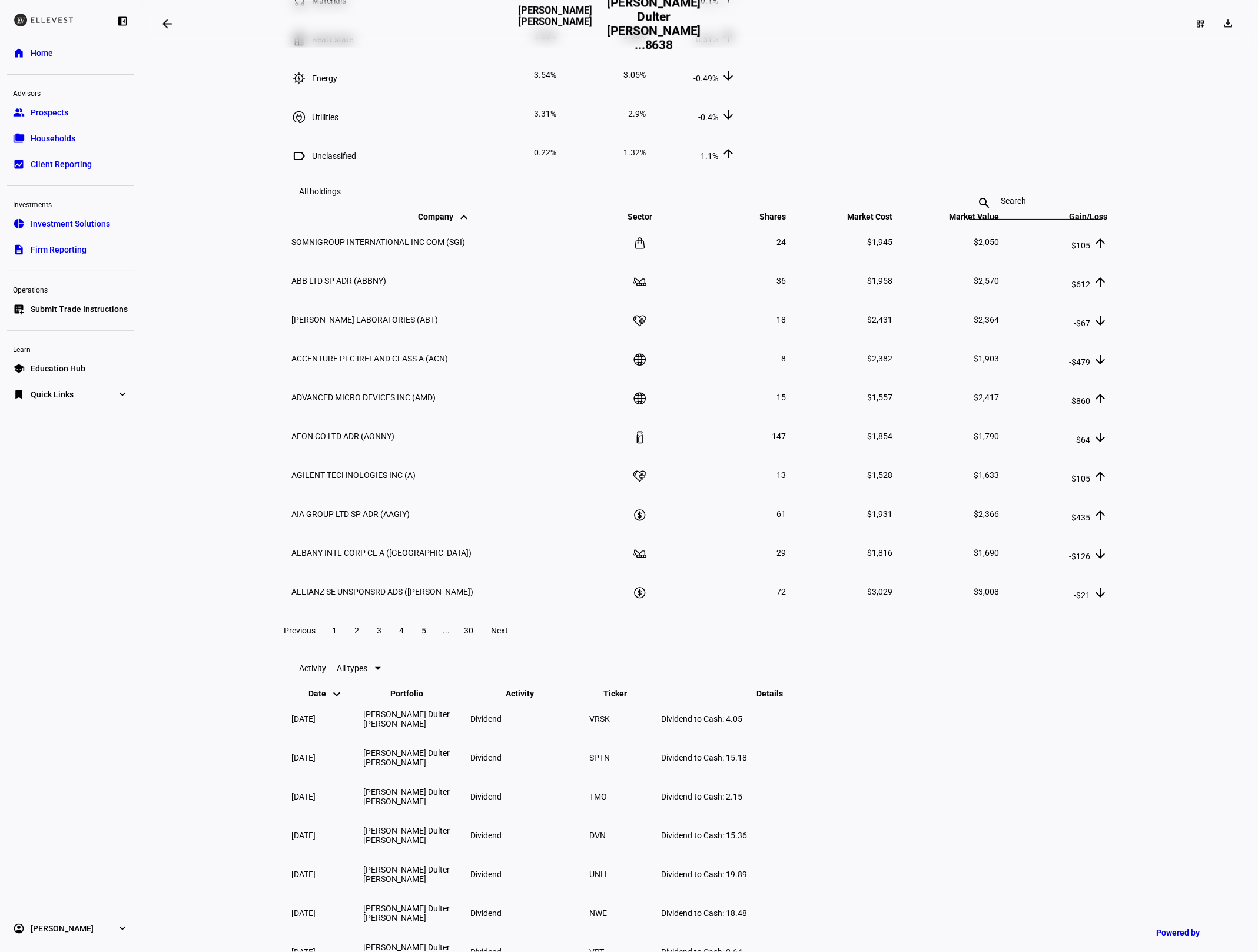
click at [97, 221] on span "Investment Solutions" at bounding box center [71, 224] width 80 height 12
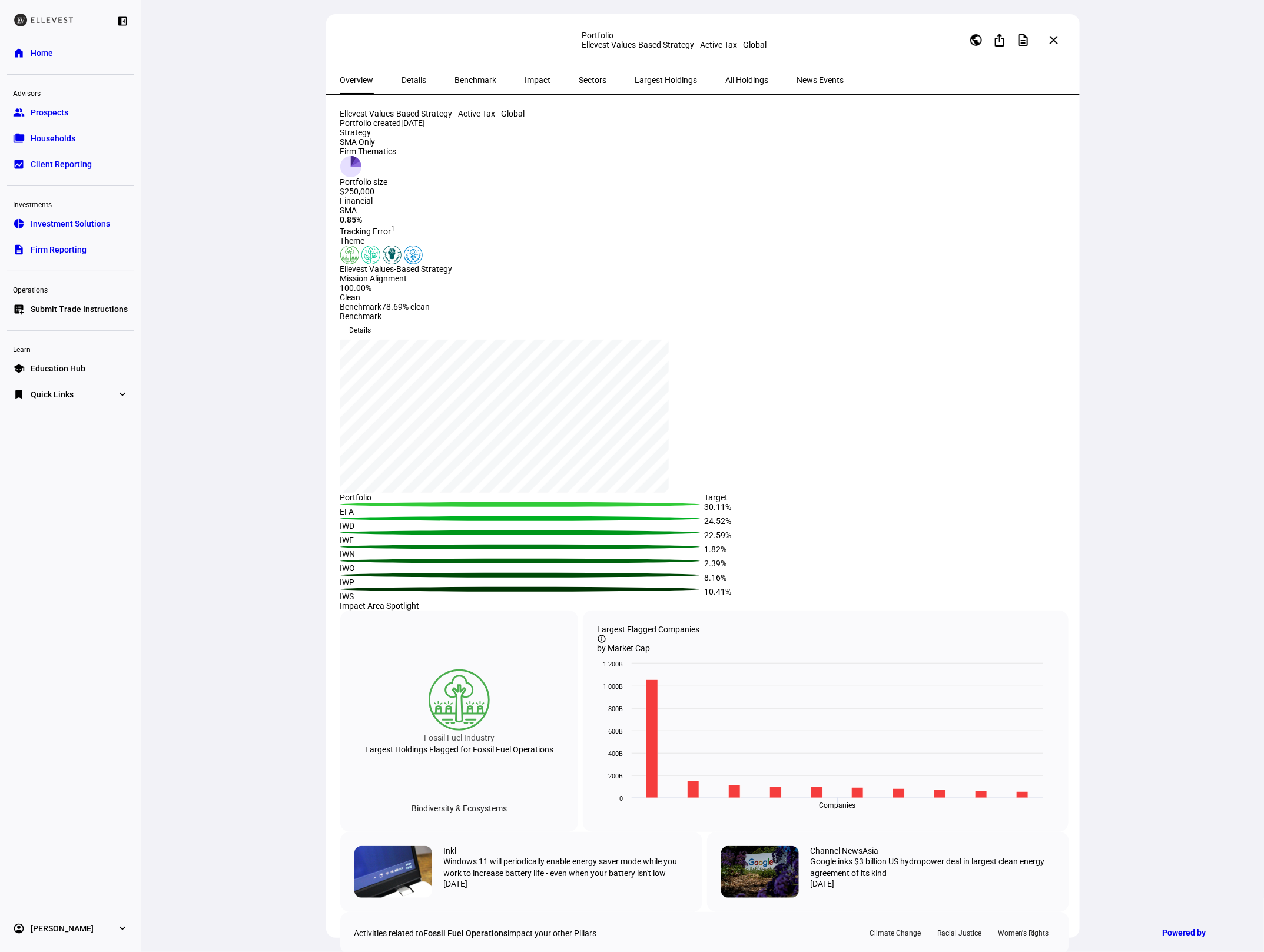
click at [84, 215] on link "pie_chart Investment Solutions" at bounding box center [71, 224] width 127 height 24
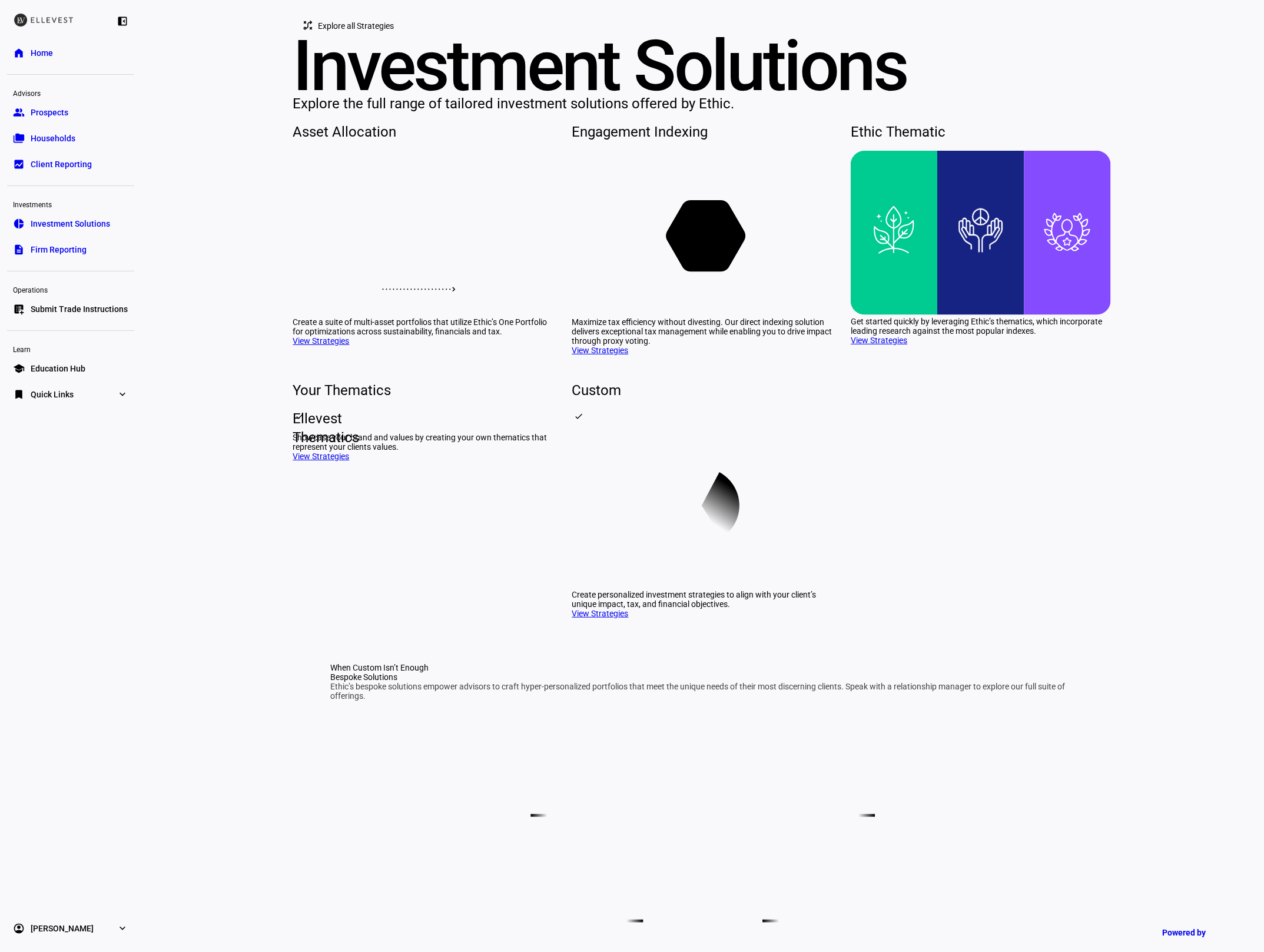
click at [293, 432] on div "Ellevest Thematics" at bounding box center [293, 428] width 0 height 10
